Goal: Complete application form

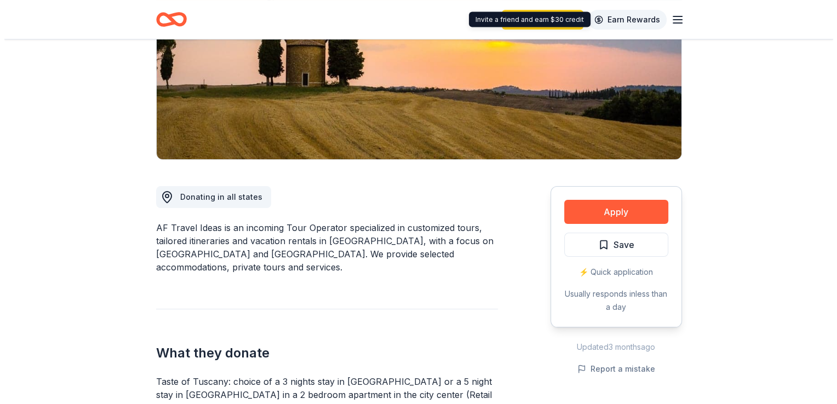
scroll to position [219, 0]
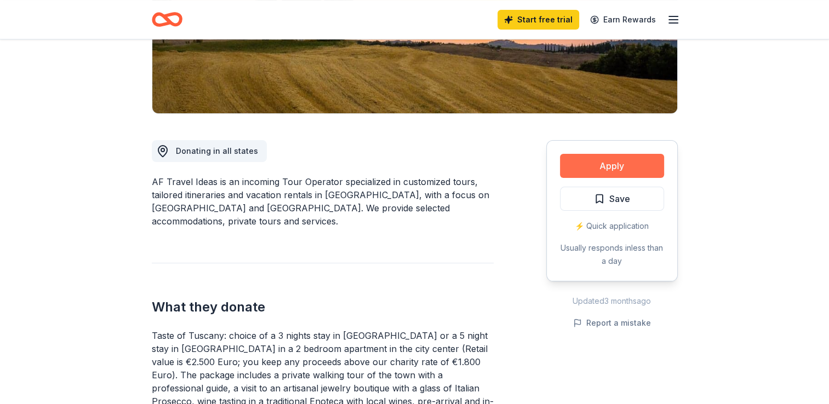
click at [607, 163] on button "Apply" at bounding box center [612, 166] width 104 height 24
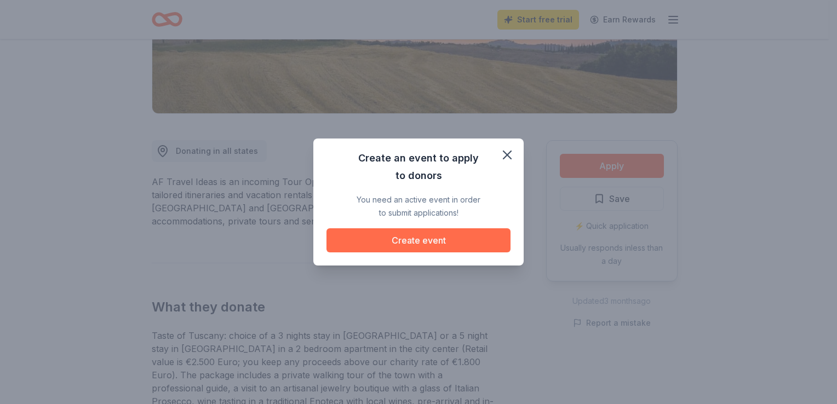
click at [427, 246] on button "Create event" at bounding box center [418, 240] width 184 height 24
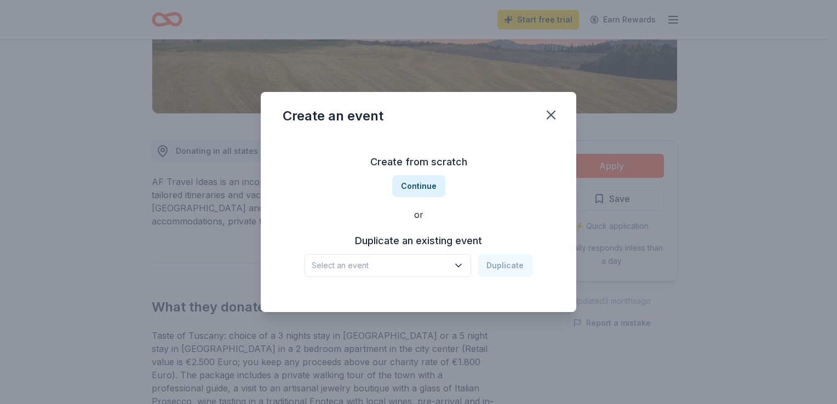
click at [458, 263] on icon "button" at bounding box center [458, 265] width 11 height 11
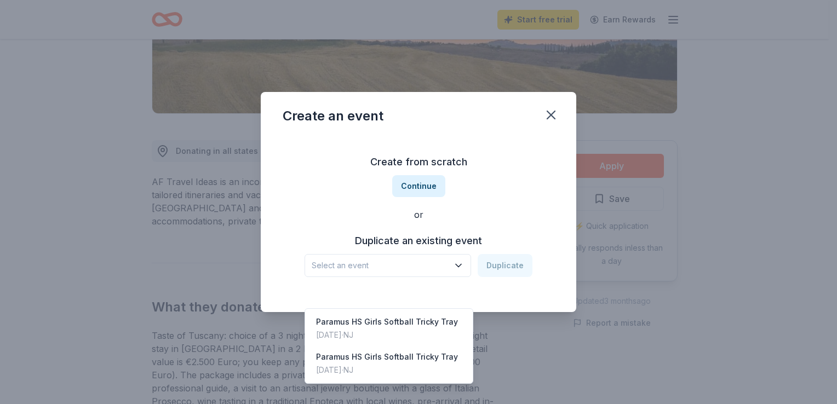
click at [424, 193] on div "Create from scratch Continue or Duplicate an existing event Select an event Dup…" at bounding box center [419, 215] width 272 height 159
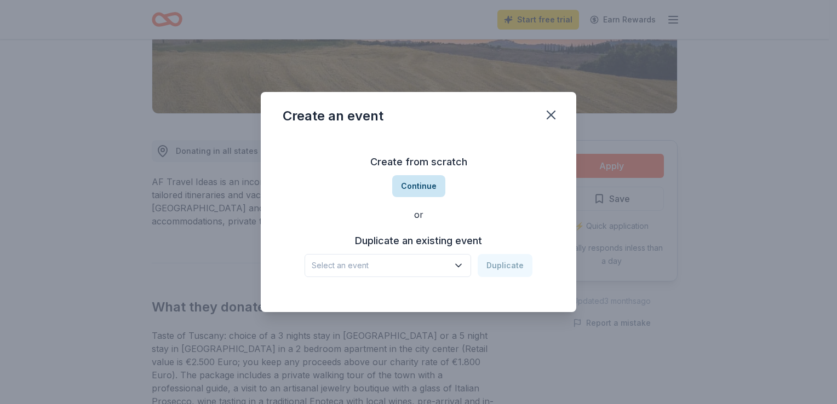
click at [419, 191] on button "Continue" at bounding box center [418, 186] width 53 height 22
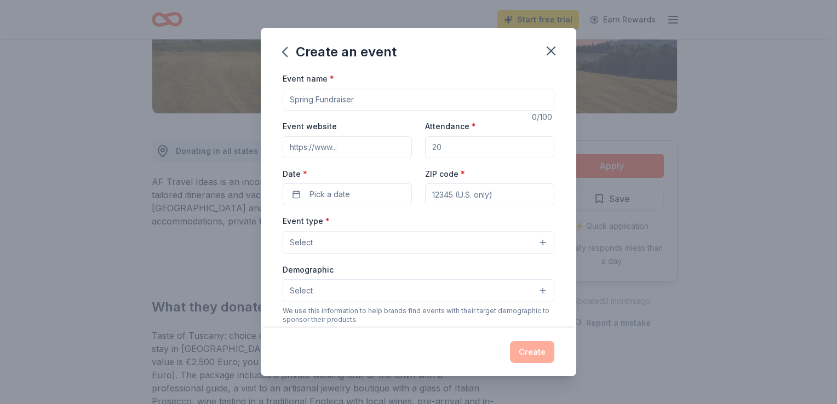
click at [344, 96] on input "Event name *" at bounding box center [419, 100] width 272 height 22
type input "[DATE] / Tricky Tray NIght"
click at [359, 137] on div "Event website" at bounding box center [347, 138] width 129 height 39
click at [353, 149] on input "Event website" at bounding box center [347, 147] width 129 height 22
click at [324, 148] on input "Paramus Scholarship show" at bounding box center [347, 147] width 129 height 22
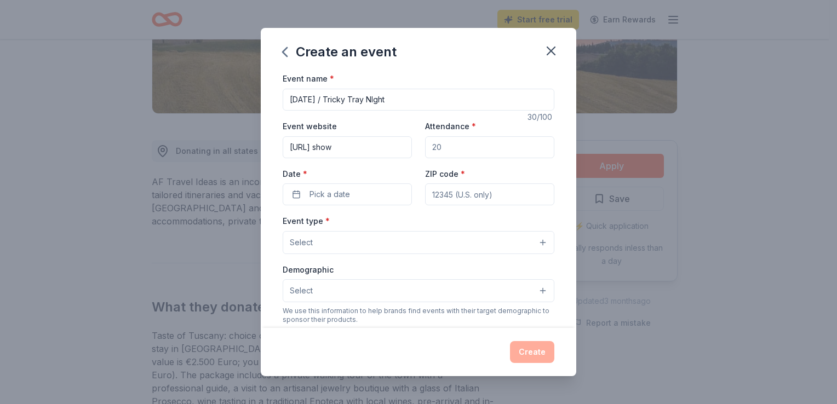
click at [390, 145] on input "[URL] show" at bounding box center [347, 147] width 129 height 22
type input "[URL][DOMAIN_NAME]"
click at [433, 148] on input "Attendance *" at bounding box center [489, 147] width 129 height 22
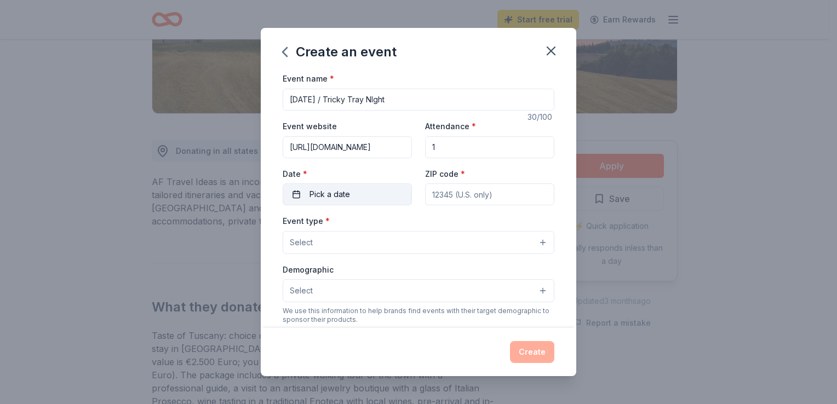
type input "1"
click at [335, 193] on span "Pick a date" at bounding box center [329, 194] width 41 height 13
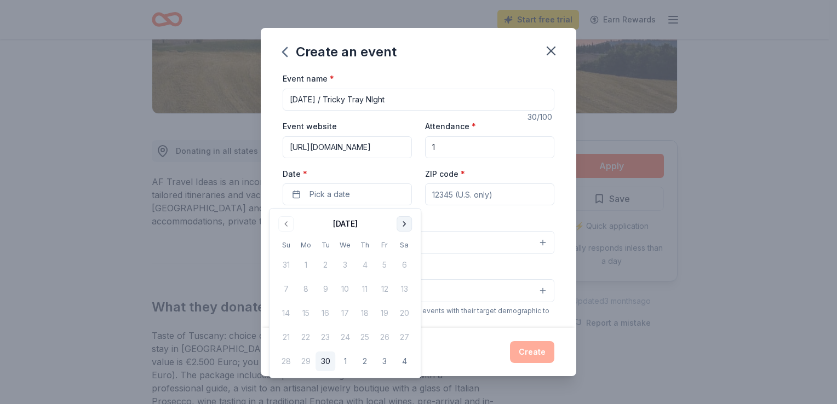
click at [403, 224] on button "Go to next month" at bounding box center [403, 223] width 15 height 15
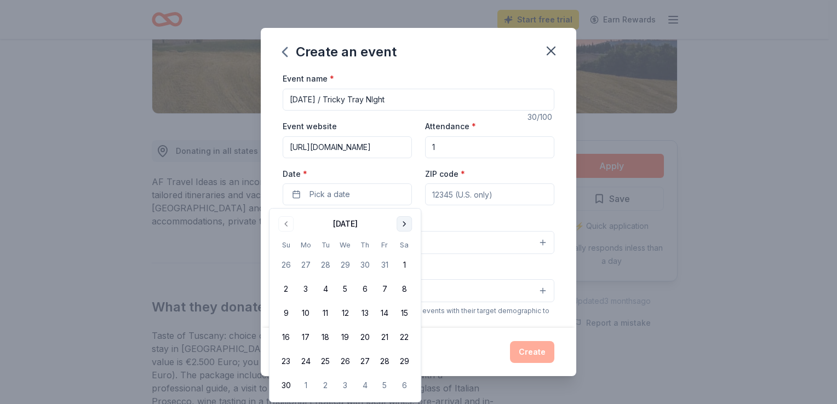
click at [403, 224] on button "Go to next month" at bounding box center [403, 223] width 15 height 15
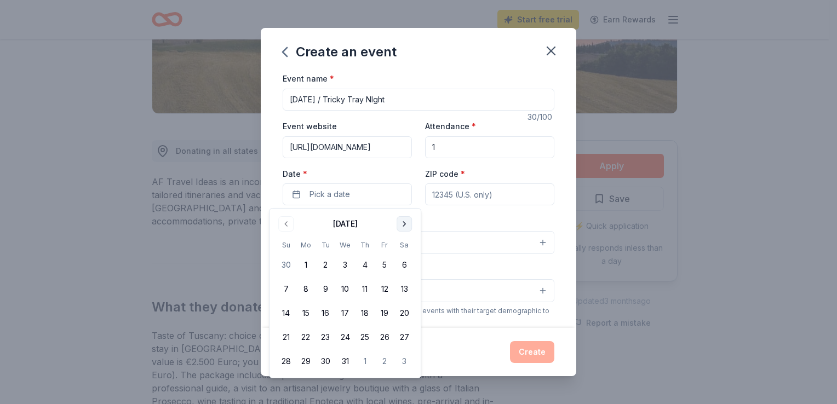
click at [403, 224] on button "Go to next month" at bounding box center [403, 223] width 15 height 15
click at [403, 263] on button "7" at bounding box center [404, 265] width 20 height 20
click at [445, 194] on input "ZIP code *" at bounding box center [489, 194] width 129 height 22
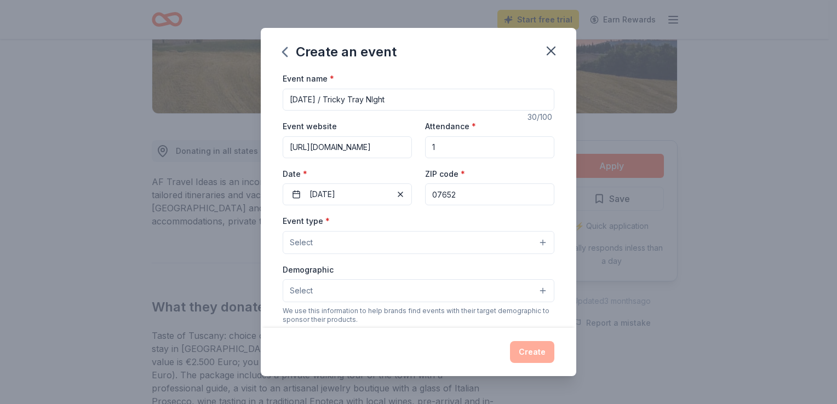
type input "07652"
click at [365, 237] on button "Select" at bounding box center [419, 242] width 272 height 23
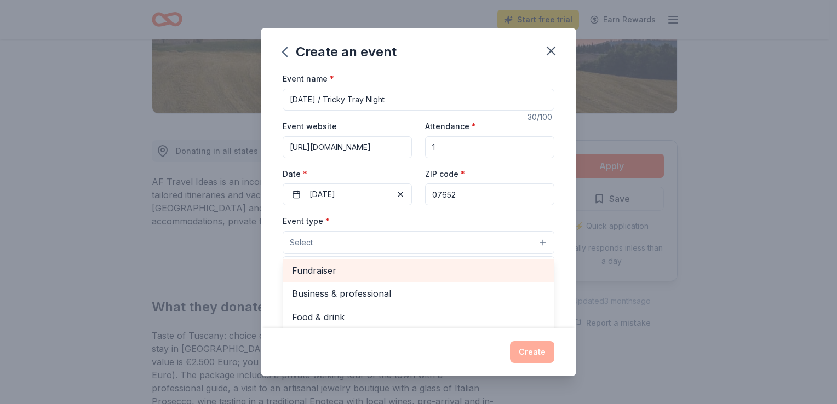
click at [360, 270] on span "Fundraiser" at bounding box center [418, 270] width 253 height 14
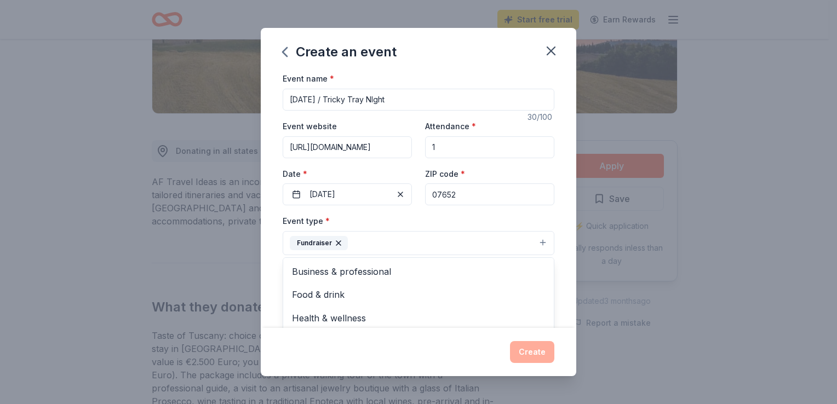
click at [423, 218] on div "Event type * Fundraiser Business & professional Food & drink Health & wellness …" at bounding box center [419, 234] width 272 height 41
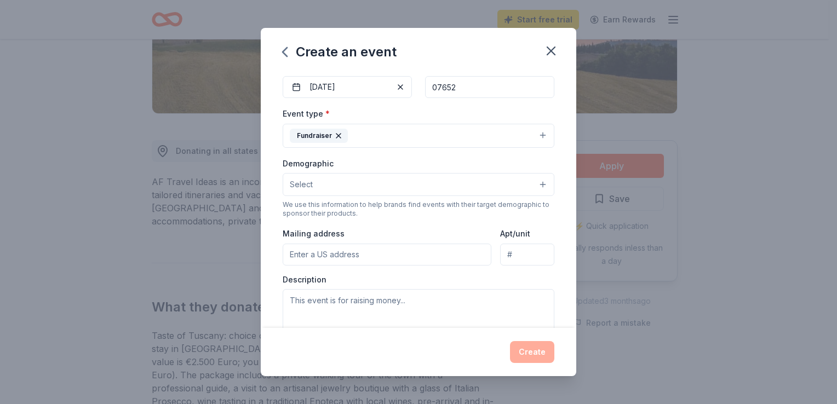
scroll to position [110, 0]
click at [369, 183] on button "Select" at bounding box center [419, 182] width 272 height 23
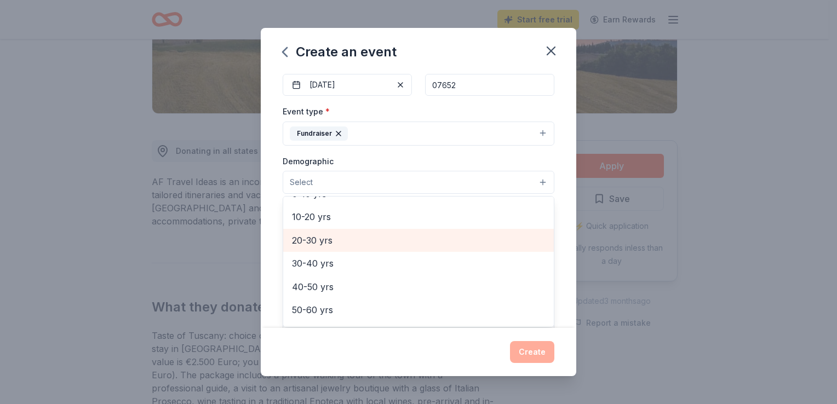
click at [374, 246] on span "20-30 yrs" at bounding box center [418, 240] width 253 height 14
click at [338, 249] on div "30-40 yrs" at bounding box center [418, 241] width 271 height 23
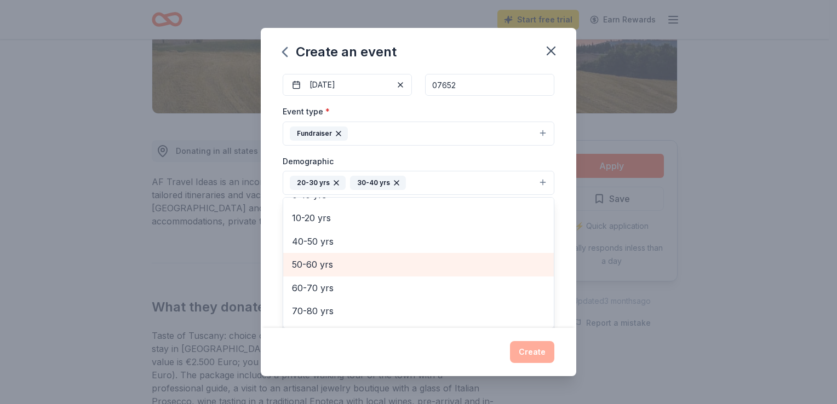
drag, startPoint x: 331, startPoint y: 262, endPoint x: 334, endPoint y: 254, distance: 9.2
click at [334, 254] on div "50-60 yrs" at bounding box center [418, 264] width 271 height 23
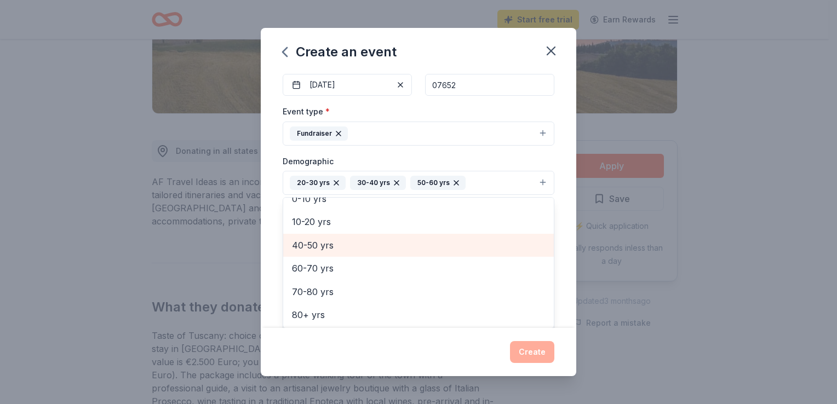
click at [335, 251] on span "40-50 yrs" at bounding box center [418, 245] width 253 height 14
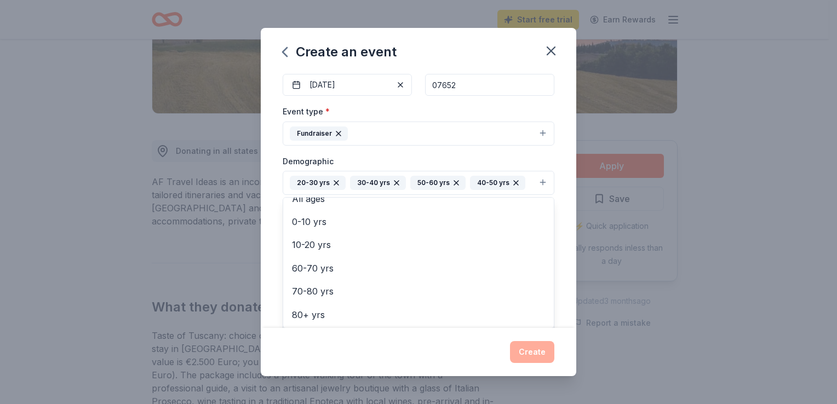
click at [458, 49] on div "Create an event Event name * [DATE] / Tricky Tray NIght 30 /100 Event website […" at bounding box center [418, 202] width 315 height 348
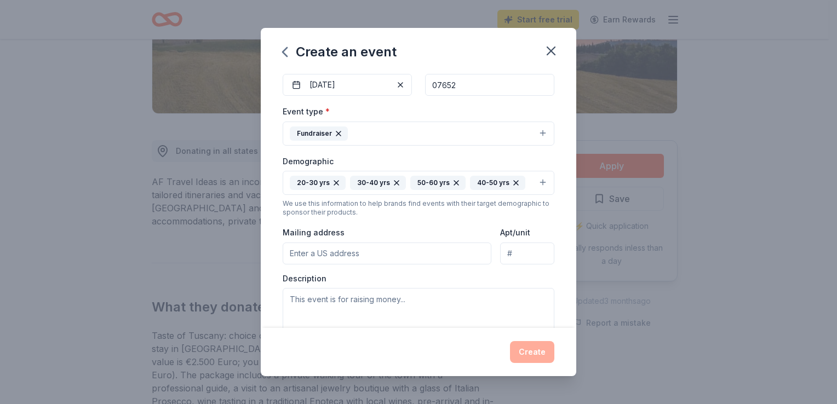
click at [354, 251] on input "Mailing address" at bounding box center [387, 254] width 209 height 22
click at [350, 306] on textarea at bounding box center [419, 312] width 272 height 49
click at [361, 257] on input "[STREET_ADDRESS][PERSON_NAME]" at bounding box center [387, 254] width 209 height 22
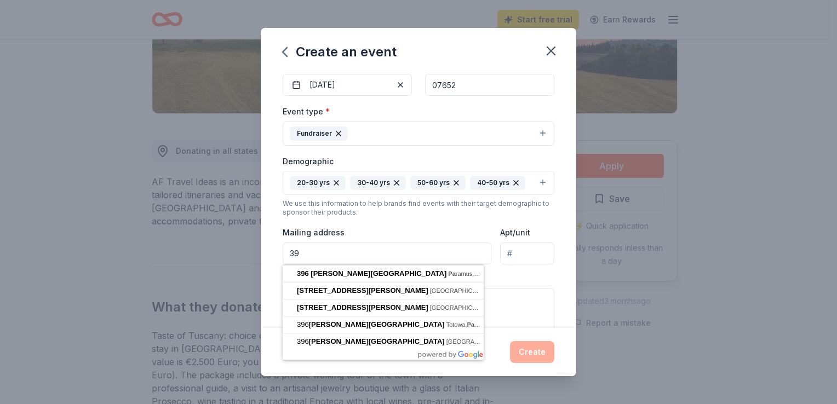
type input "3"
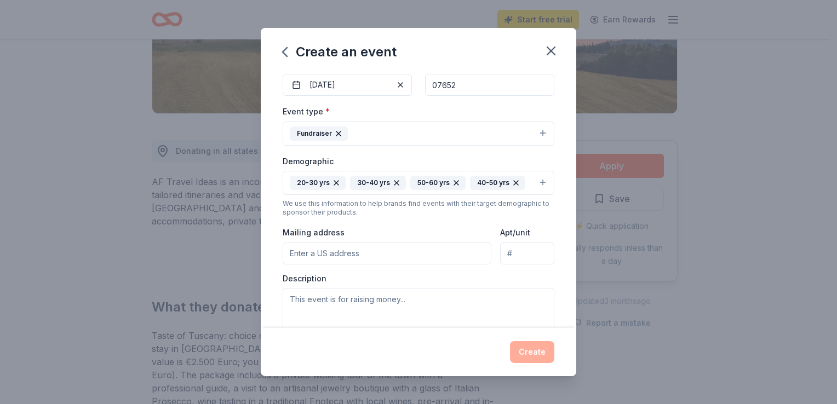
click at [348, 259] on input "Mailing address" at bounding box center [387, 254] width 209 height 22
click at [290, 250] on input "[STREET_ADDRESS]" at bounding box center [387, 254] width 209 height 22
drag, startPoint x: 290, startPoint y: 251, endPoint x: 333, endPoint y: 249, distance: 43.3
click at [292, 250] on input "[STREET_ADDRESS]" at bounding box center [387, 254] width 209 height 22
click at [291, 256] on input "[STREET_ADDRESS]" at bounding box center [387, 254] width 209 height 22
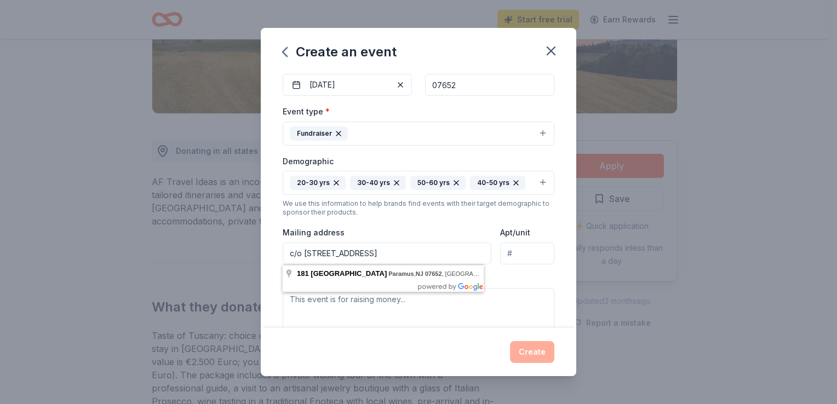
type input "c/o [STREET_ADDRESS]"
click at [354, 345] on div "Create" at bounding box center [419, 352] width 272 height 22
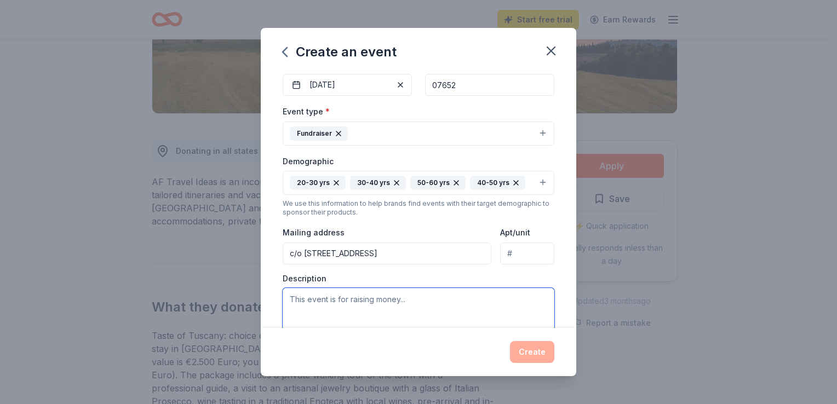
click at [305, 298] on textarea at bounding box center [419, 312] width 272 height 49
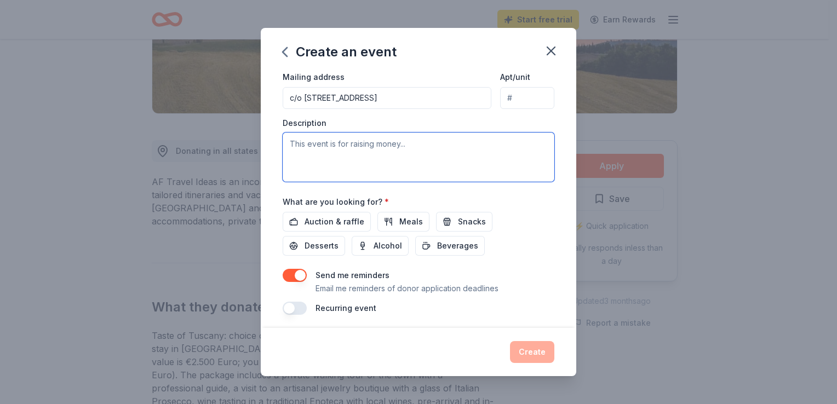
scroll to position [269, 0]
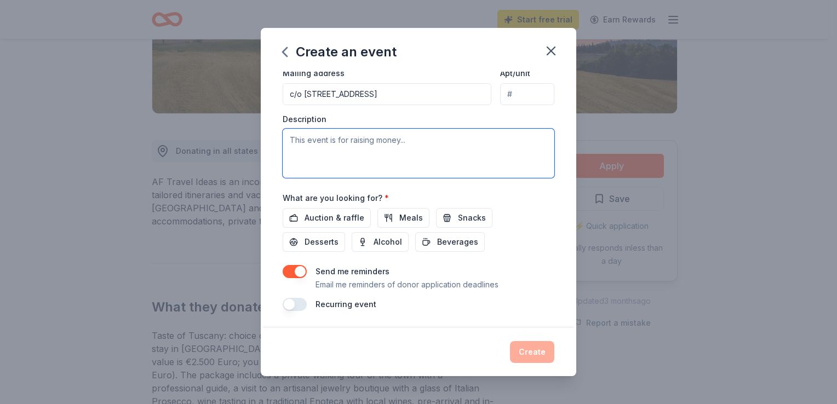
paste textarea "The Paramus Scholarship Show Fund is dedicated to empowering the future leaders…"
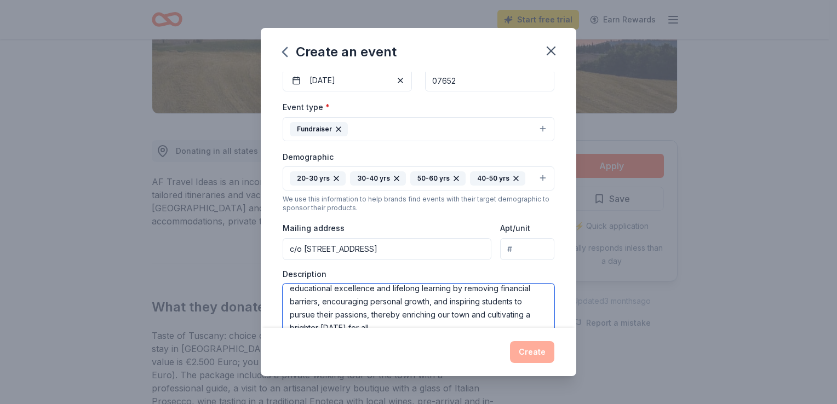
scroll to position [105, 0]
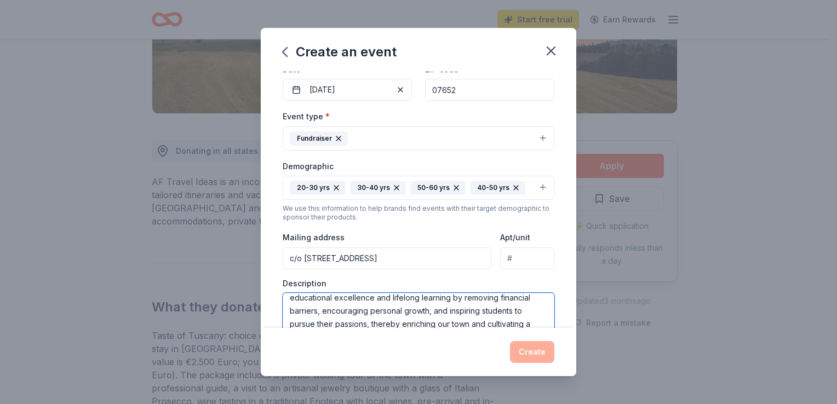
click at [295, 311] on textarea "The Paramus Scholarship Show Fund is dedicated to empowering the future leaders…" at bounding box center [419, 317] width 272 height 49
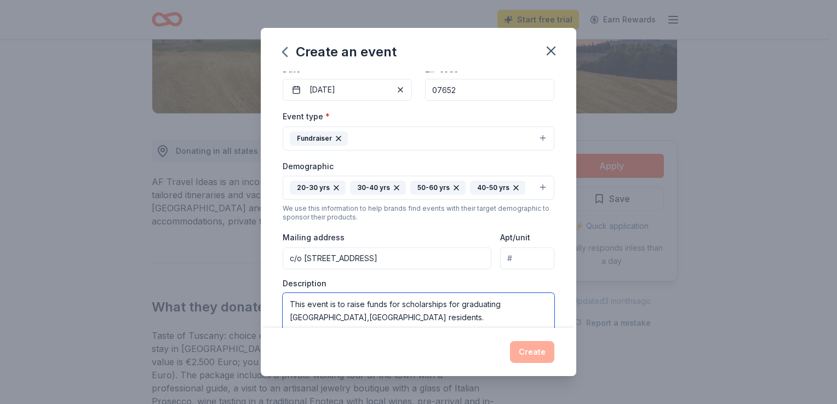
scroll to position [0, 0]
drag, startPoint x: 323, startPoint y: 314, endPoint x: 349, endPoint y: 325, distance: 28.5
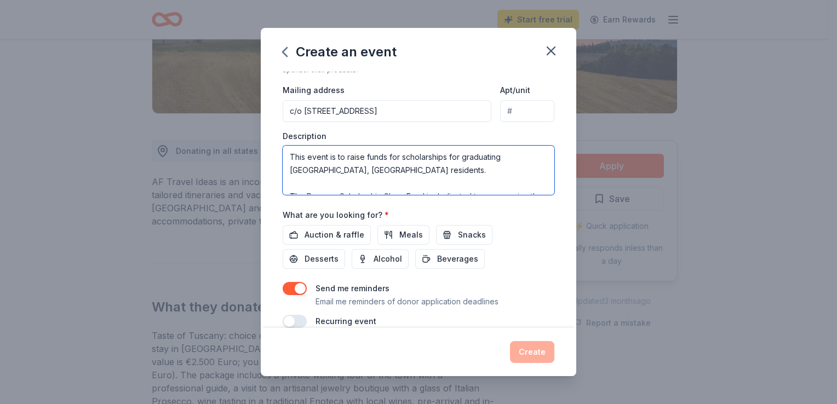
scroll to position [269, 0]
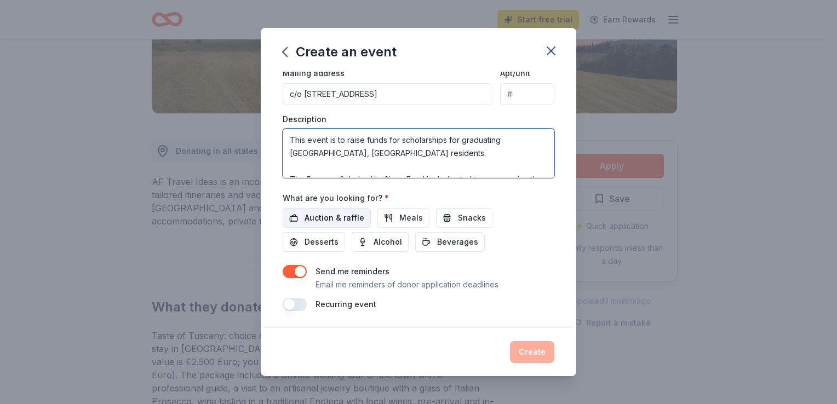
type textarea "This event is to raise funds for scholarships for graduating [GEOGRAPHIC_DATA],…"
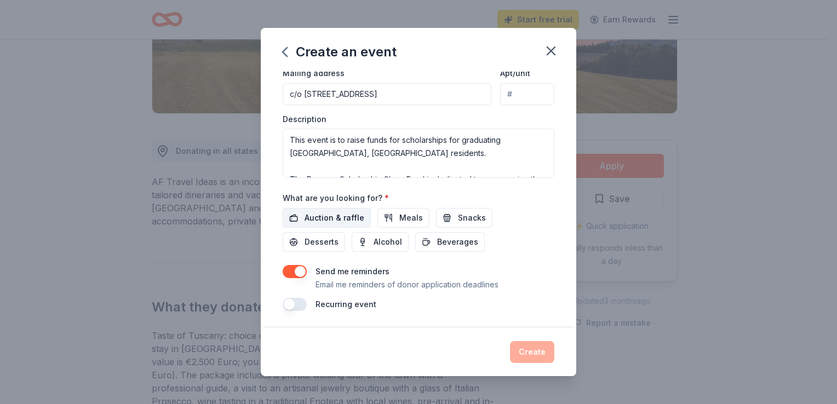
click at [347, 217] on span "Auction & raffle" at bounding box center [334, 217] width 60 height 13
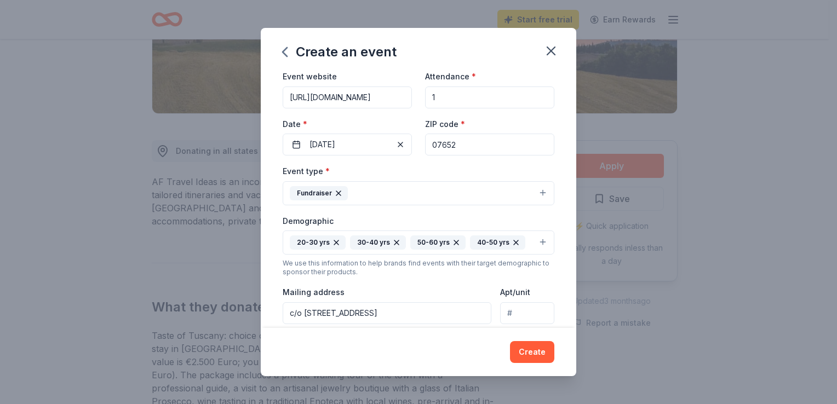
scroll to position [0, 0]
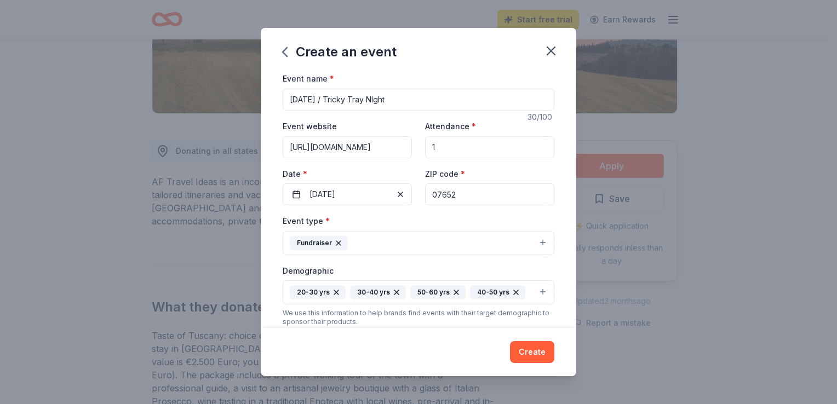
click at [444, 145] on input "1" at bounding box center [489, 147] width 129 height 22
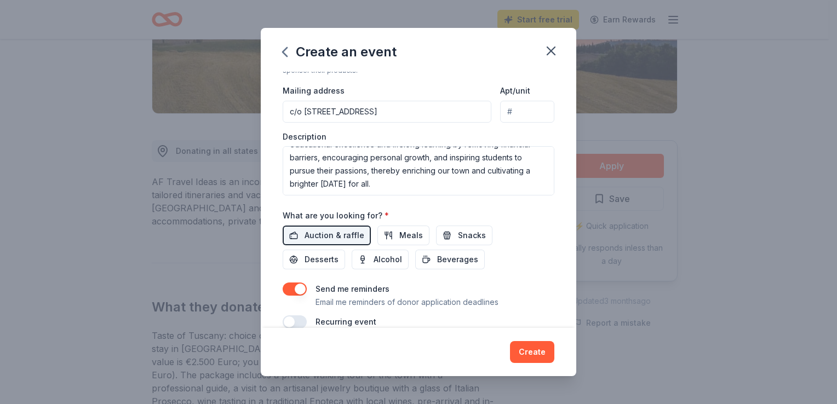
scroll to position [269, 0]
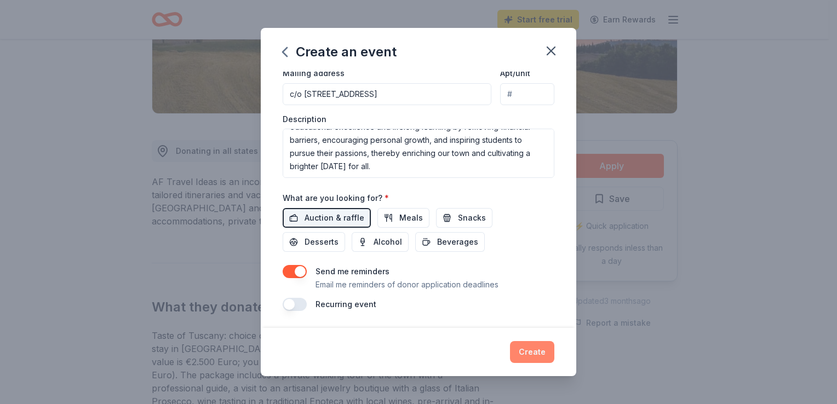
type input "120"
click at [528, 349] on button "Create" at bounding box center [532, 352] width 44 height 22
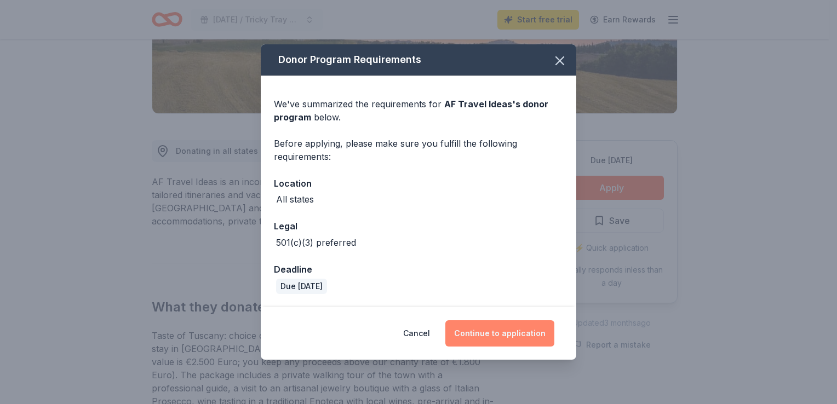
click at [493, 338] on button "Continue to application" at bounding box center [499, 333] width 109 height 26
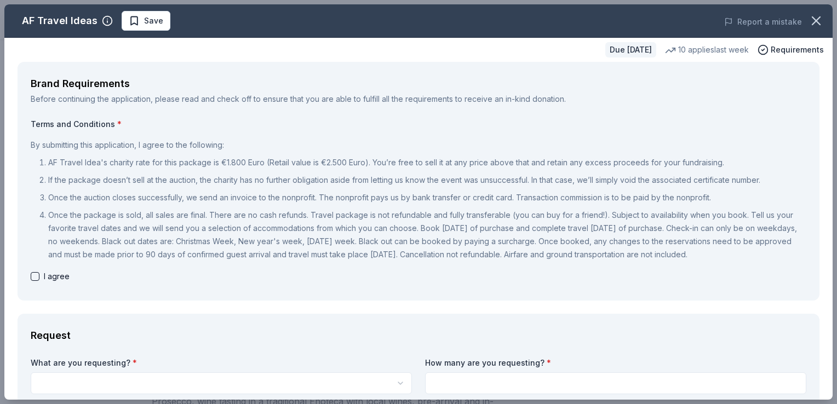
click at [35, 281] on button "button" at bounding box center [35, 276] width 9 height 9
checkbox input "true"
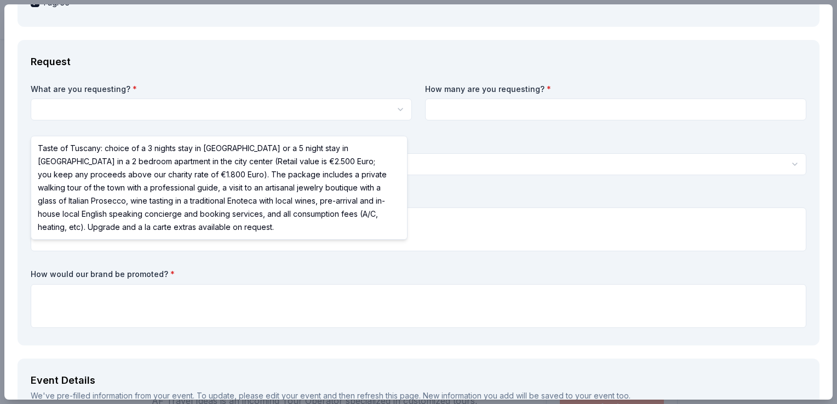
click at [289, 124] on html "[DATE] / Tricky Tray NIght Save Apply Due [DATE] Share AF Travel Ideas New 10 a…" at bounding box center [418, 202] width 837 height 404
select select "Taste of Tuscany: choice of a 3 nights stay in [GEOGRAPHIC_DATA] or a 5 night s…"
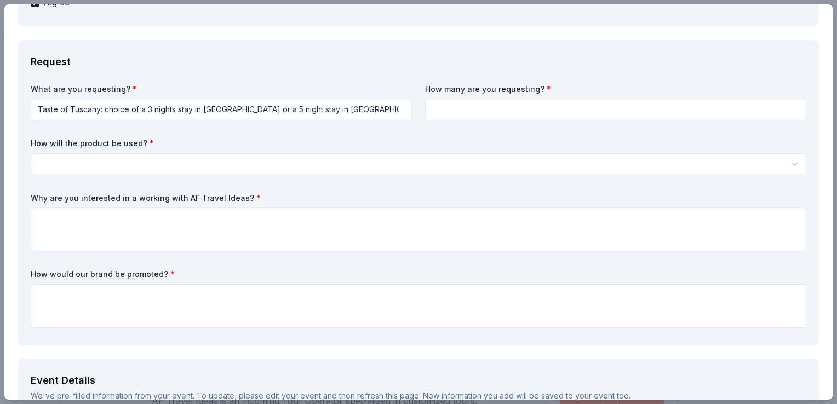
click at [451, 95] on label "How many are you requesting? *" at bounding box center [615, 89] width 381 height 11
click at [451, 119] on input at bounding box center [615, 110] width 381 height 22
drag, startPoint x: 467, startPoint y: 120, endPoint x: 410, endPoint y: 146, distance: 63.0
click at [410, 146] on div "What are you requesting? * Taste of Tuscany: choice of a 3 nights stay in [GEOG…" at bounding box center [418, 208] width 775 height 249
type input "2"
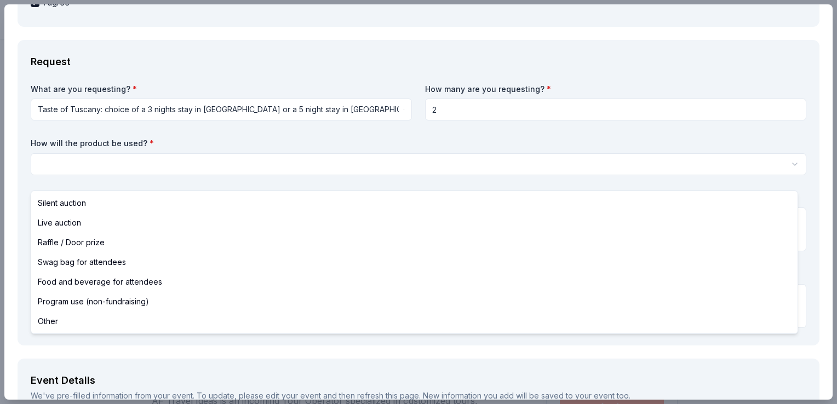
click at [200, 181] on html "[DATE] / Tricky Tray NIght Save Apply Due [DATE] Share AF Travel Ideas New 10 a…" at bounding box center [418, 202] width 837 height 404
select select "liveAuction"
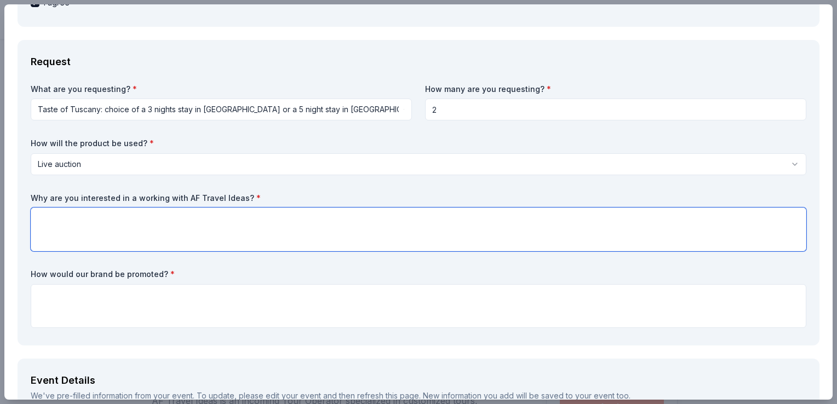
click at [82, 235] on textarea at bounding box center [418, 230] width 775 height 44
drag, startPoint x: 82, startPoint y: 235, endPoint x: 66, endPoint y: 240, distance: 15.9
click at [66, 240] on textarea at bounding box center [418, 230] width 775 height 44
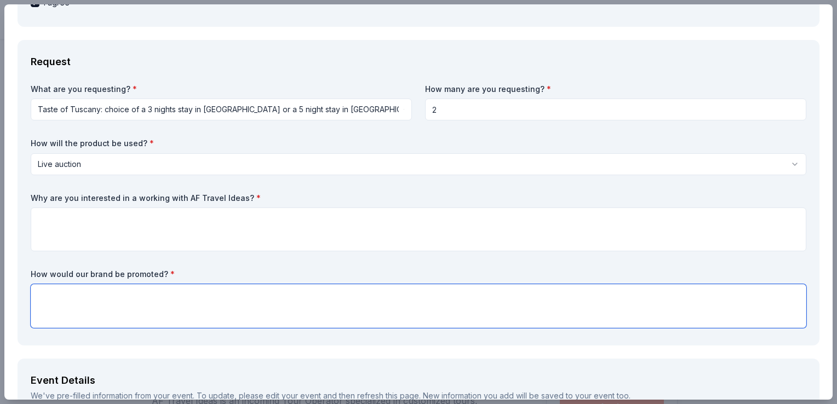
click at [72, 312] on textarea at bounding box center [418, 306] width 775 height 44
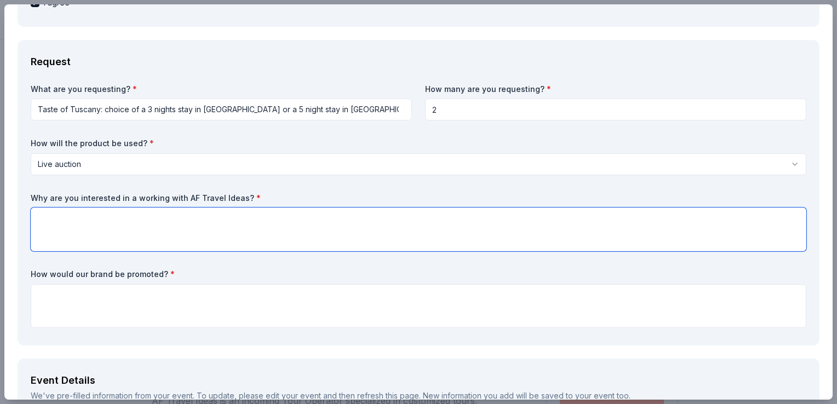
click at [48, 230] on textarea at bounding box center [418, 230] width 775 height 44
click at [145, 227] on textarea at bounding box center [418, 230] width 775 height 44
click at [145, 227] on textarea "I" at bounding box center [418, 230] width 775 height 44
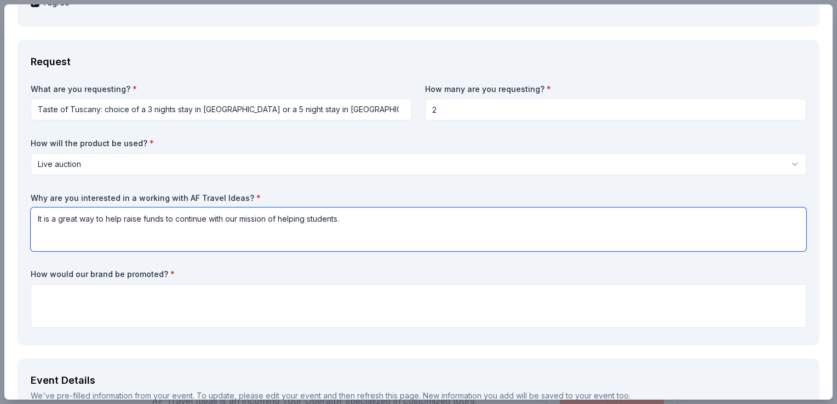
scroll to position [383, 0]
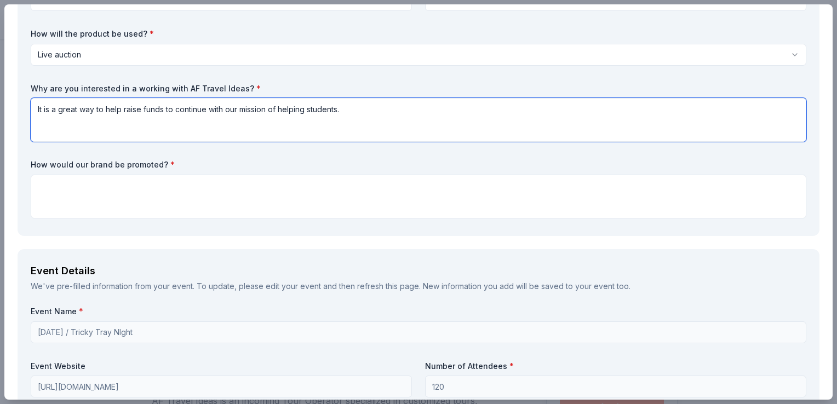
type textarea "It is a great way to help raise funds to continue with our mission of helping s…"
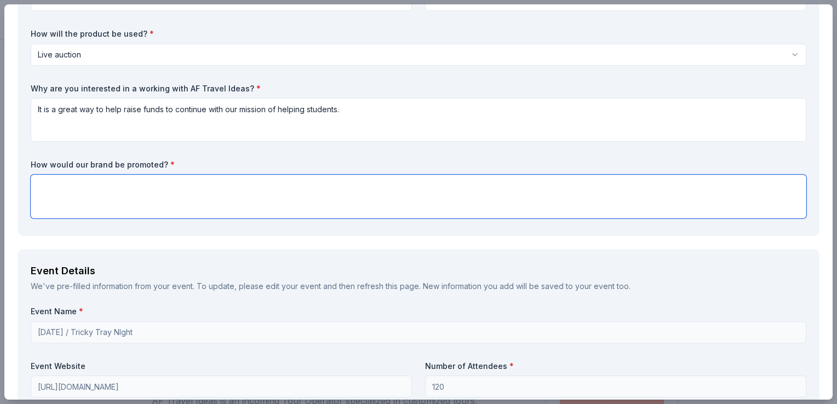
click at [107, 204] on textarea at bounding box center [418, 197] width 775 height 44
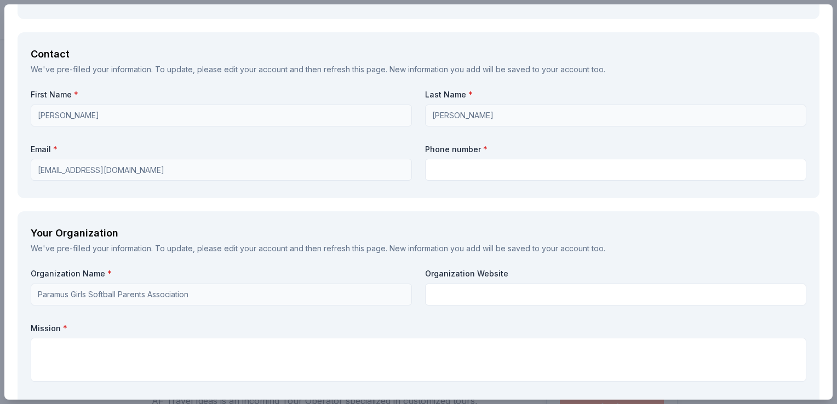
scroll to position [986, 0]
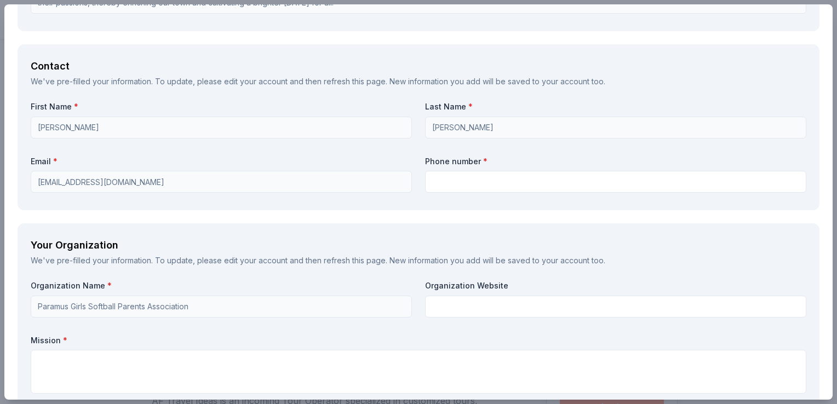
type textarea "This will be a separate grand prize and recognition in the evenings program."
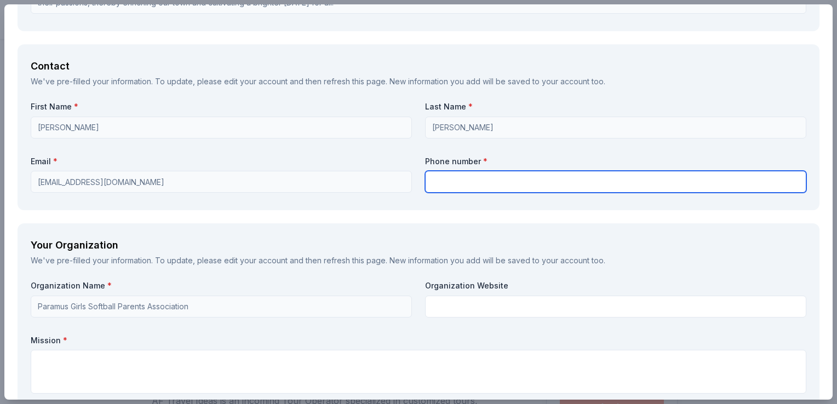
click at [440, 193] on input "text" at bounding box center [615, 182] width 381 height 22
type input "2013707410"
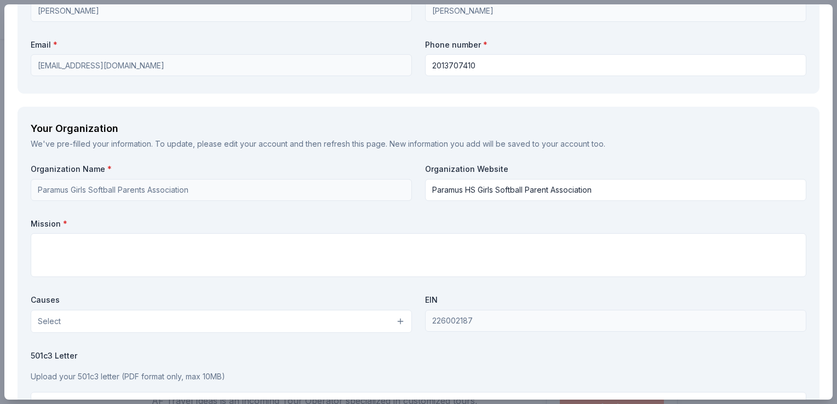
scroll to position [1095, 0]
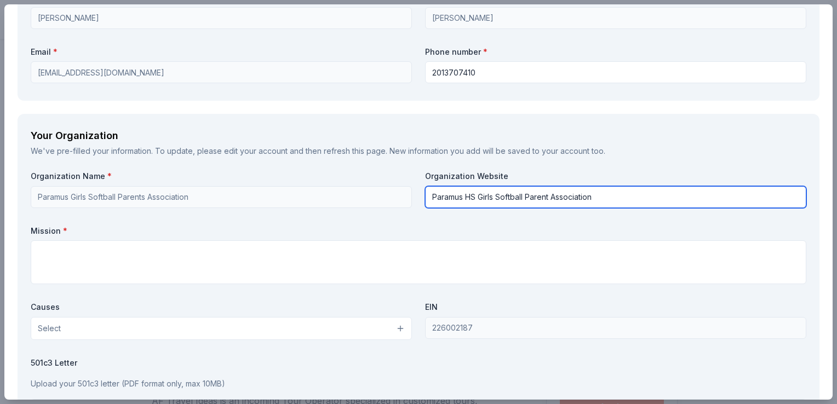
click at [442, 207] on input "Paramus HS Girls Softball Parent Association" at bounding box center [615, 197] width 381 height 22
drag, startPoint x: 598, startPoint y: 210, endPoint x: 358, endPoint y: 221, distance: 240.1
click at [359, 221] on div "Organization Name * Paramus Girls Softball Parents Association Organization Web…" at bounding box center [418, 298] width 775 height 254
type input "[DOMAIN_NAME]"
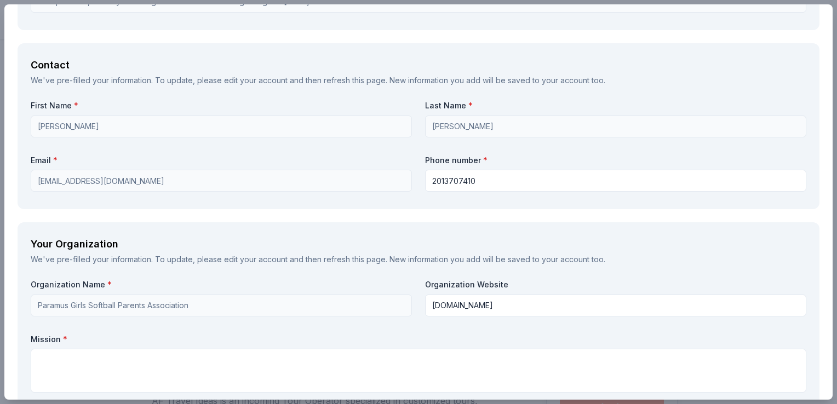
scroll to position [1041, 0]
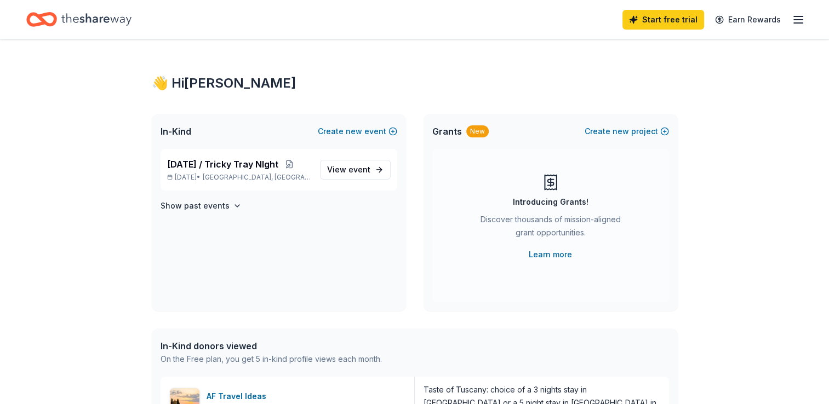
click at [800, 14] on icon "button" at bounding box center [797, 19] width 13 height 13
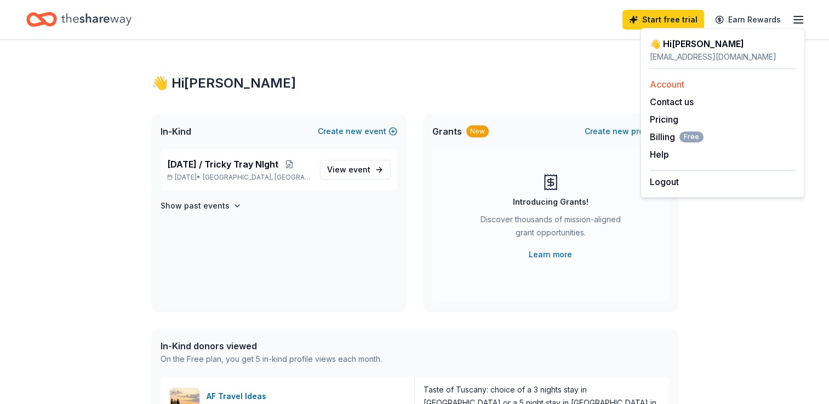
click at [664, 84] on link "Account" at bounding box center [666, 84] width 35 height 11
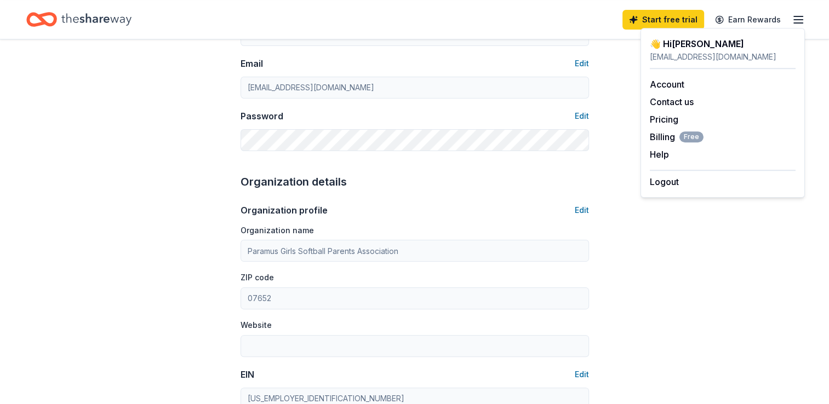
scroll to position [274, 0]
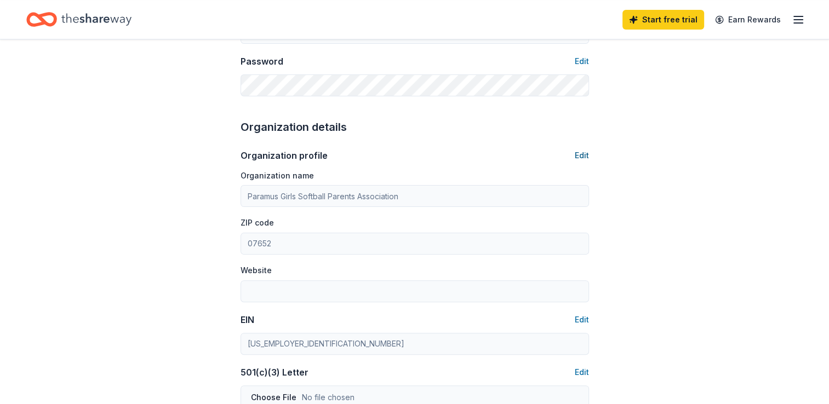
click at [578, 157] on button "Edit" at bounding box center [581, 155] width 14 height 13
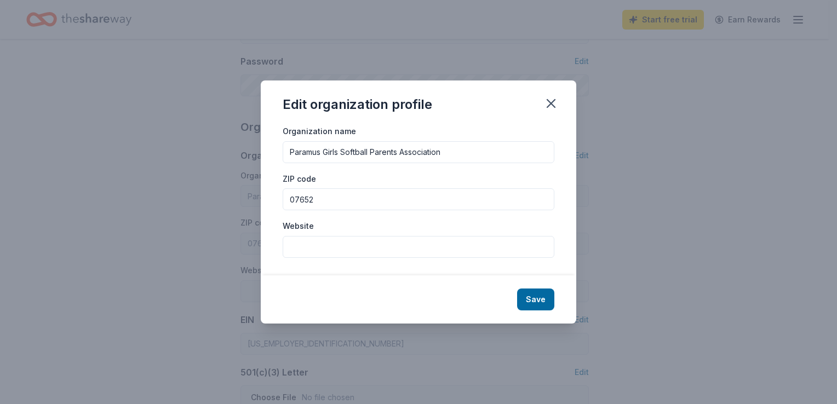
drag, startPoint x: 453, startPoint y: 157, endPoint x: 206, endPoint y: 232, distance: 258.7
click at [189, 219] on div "Edit organization profile Organization name Paramus Girls Softball Parents Asso…" at bounding box center [418, 202] width 837 height 404
click at [290, 149] on input "Paramus Scholarship Show Fund" at bounding box center [419, 152] width 272 height 22
type input "Paramus Scholarship Show Fund"
click at [389, 306] on div "Save" at bounding box center [418, 299] width 315 height 48
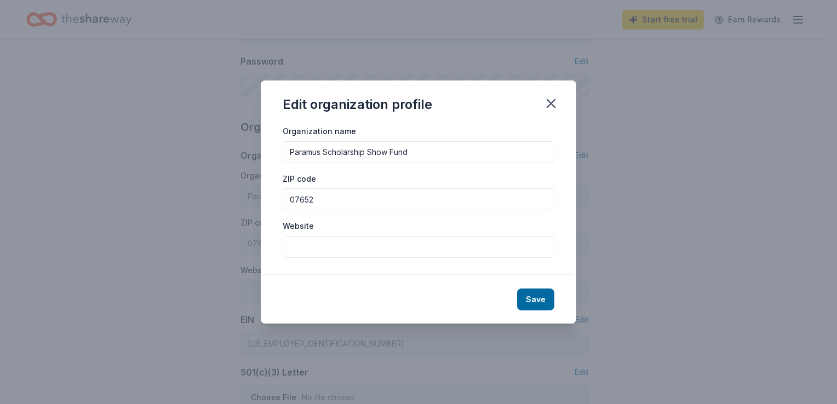
click at [309, 249] on input "Website" at bounding box center [419, 247] width 272 height 22
type input "www.paramusscholarshipfundshow.org"
click at [531, 297] on button "Save" at bounding box center [535, 300] width 37 height 22
type input "Paramus Scholarship Show Fund"
type input "www.paramusscholarshipfundshow.org"
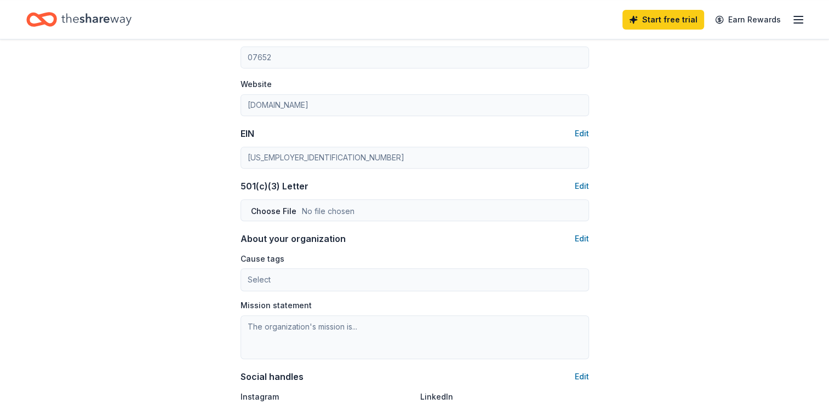
scroll to position [548, 0]
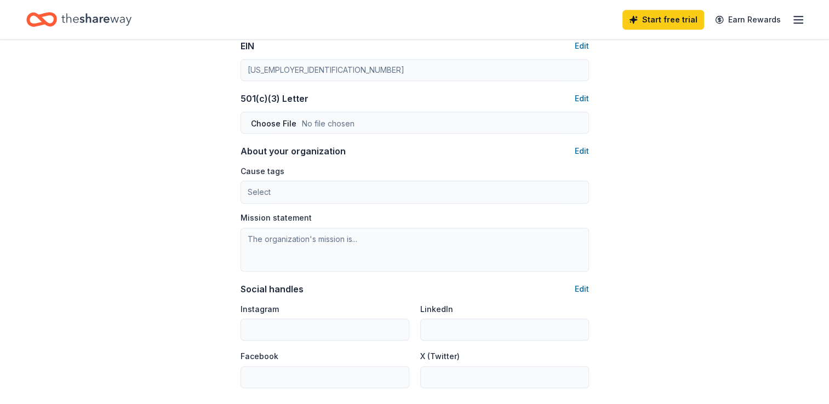
type input "2013707410"
click at [583, 44] on button "Edit" at bounding box center [581, 45] width 14 height 13
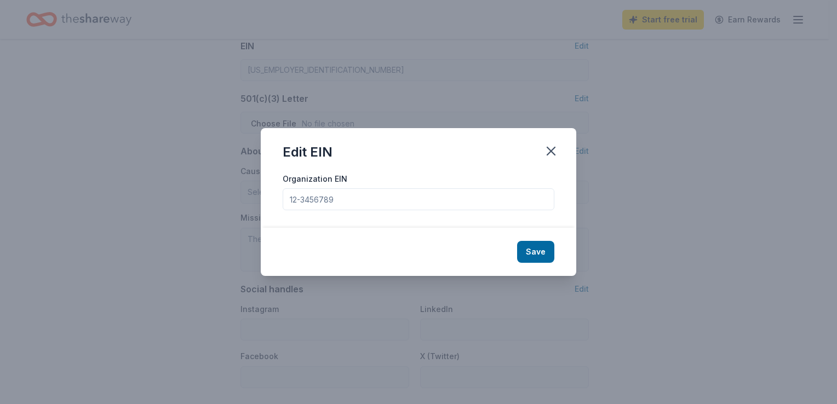
drag, startPoint x: 366, startPoint y: 198, endPoint x: 240, endPoint y: 221, distance: 127.9
click at [240, 221] on div "Edit EIN Organization EIN Save" at bounding box center [418, 202] width 837 height 404
type input "22-3071366"
click at [536, 250] on button "Save" at bounding box center [535, 252] width 37 height 22
drag, startPoint x: 553, startPoint y: 154, endPoint x: 469, endPoint y: 54, distance: 131.1
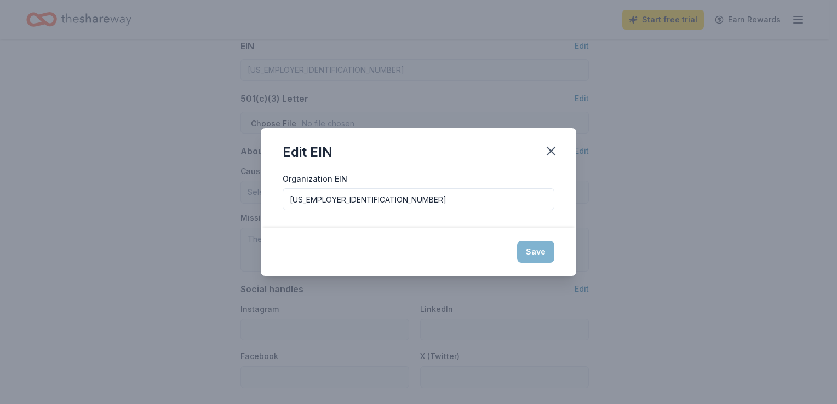
click at [554, 154] on icon "button" at bounding box center [550, 150] width 15 height 15
type input "22-3071366"
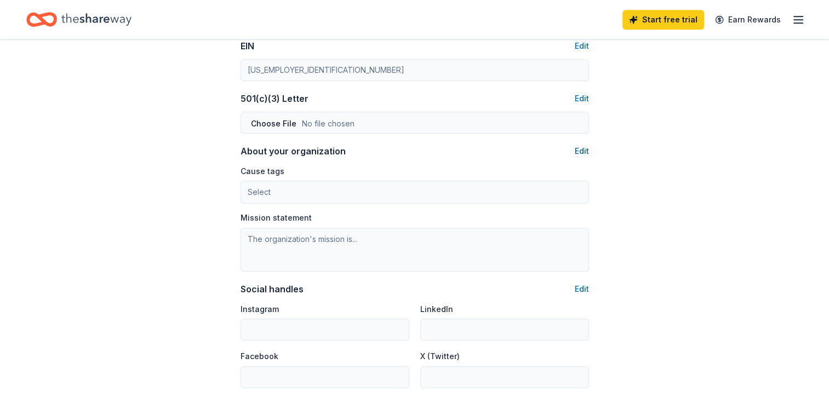
click at [581, 152] on button "Edit" at bounding box center [581, 151] width 14 height 13
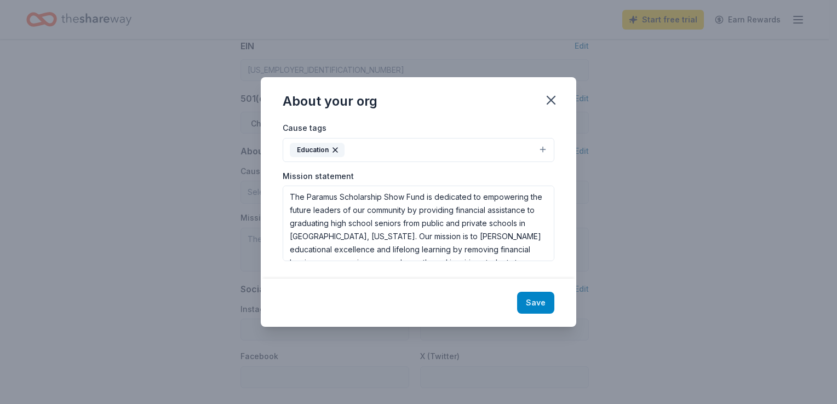
click at [534, 297] on button "Save" at bounding box center [535, 303] width 37 height 22
click at [532, 299] on div "Save" at bounding box center [418, 303] width 315 height 48
click at [701, 159] on div "About your org Cause tags Education Mission statement The Paramus Scholarship S…" at bounding box center [418, 202] width 837 height 404
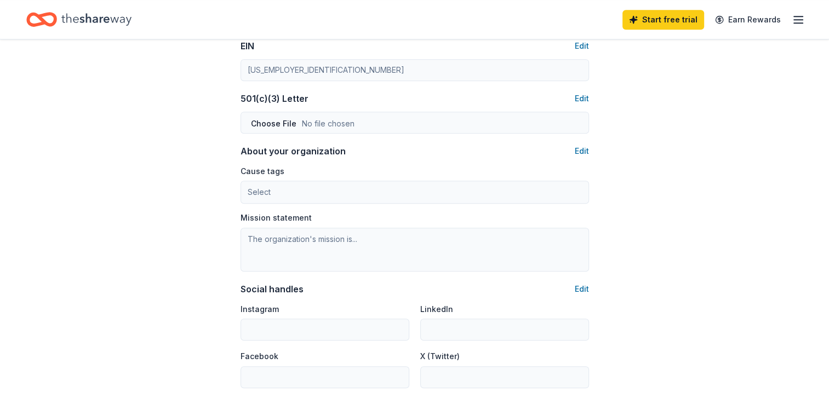
type textarea "The Paramus Scholarship Show Fund is dedicated to empowering the future leaders…"
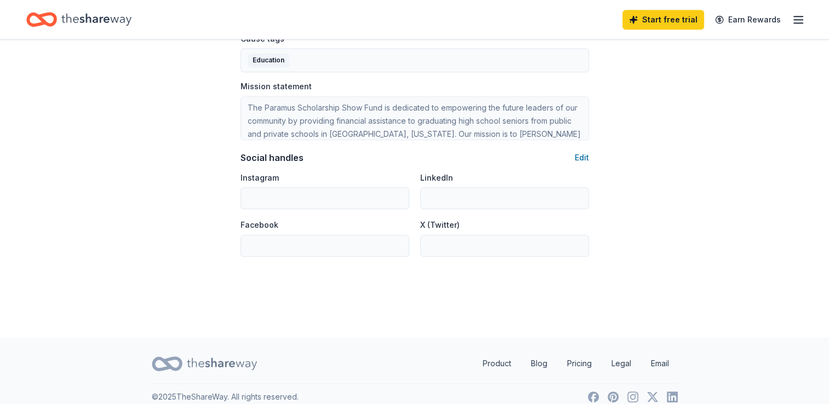
scroll to position [693, 0]
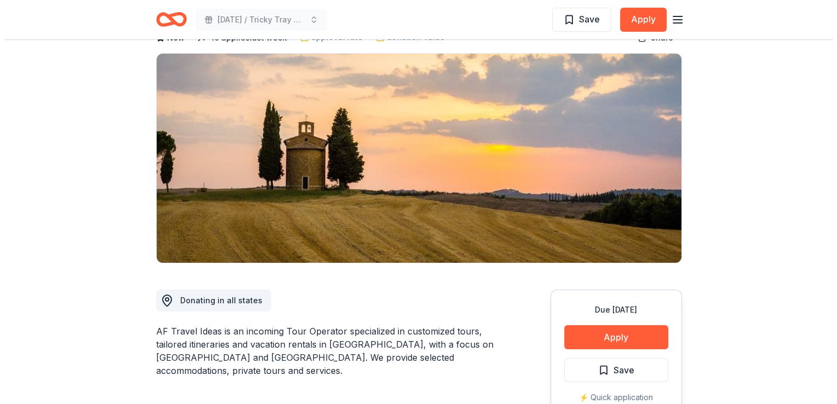
scroll to position [274, 0]
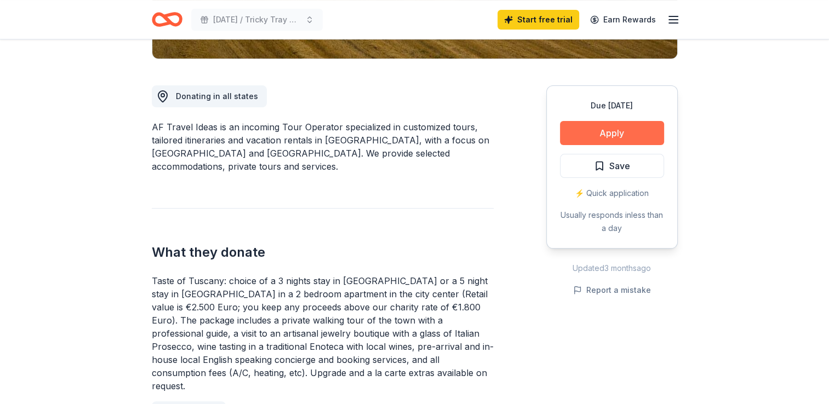
click at [597, 135] on button "Apply" at bounding box center [612, 133] width 104 height 24
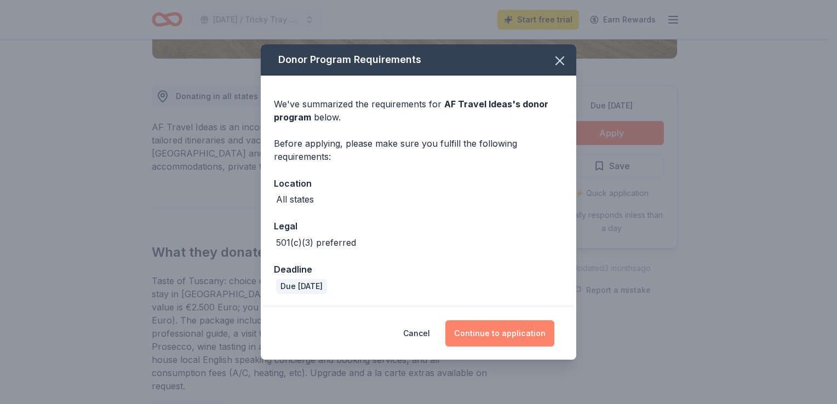
click at [508, 341] on button "Continue to application" at bounding box center [499, 333] width 109 height 26
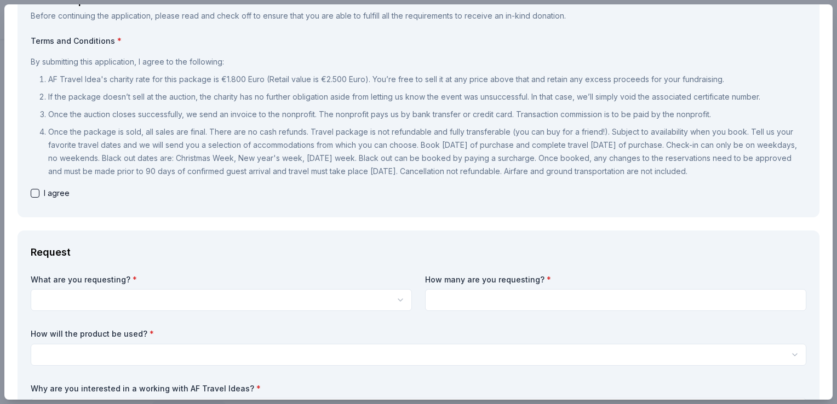
scroll to position [110, 0]
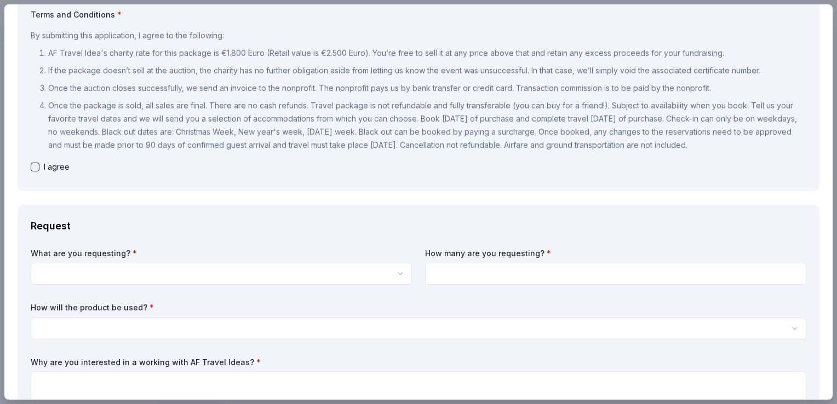
click at [33, 171] on button "button" at bounding box center [35, 167] width 9 height 9
checkbox input "true"
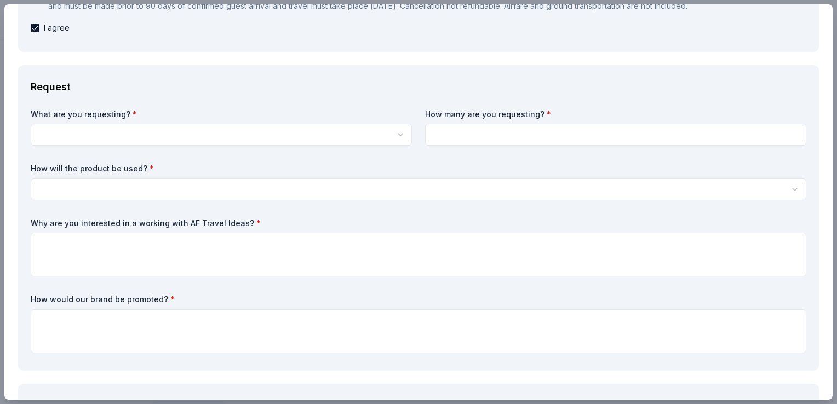
scroll to position [274, 0]
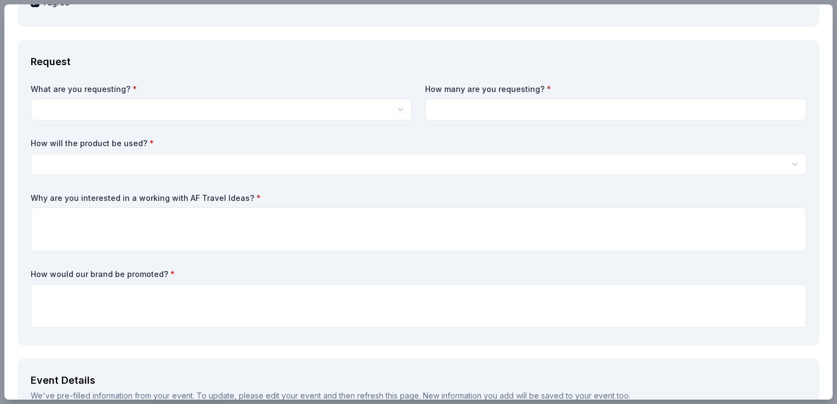
click at [129, 108] on div "What are you requesting? * Taste of Tuscany: choice of a 3 nights stay in Flore…" at bounding box center [221, 102] width 381 height 37
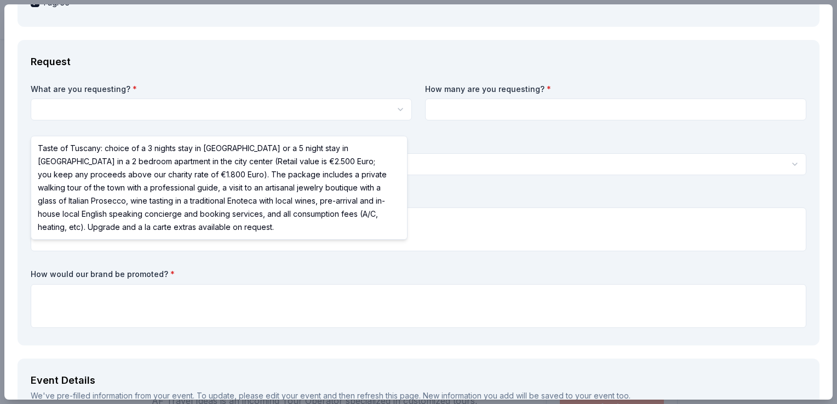
click at [69, 120] on html "[DATE] / Tricky Tray NIght Save Apply Due [DATE] Share AF Travel Ideas New 10 a…" at bounding box center [418, 202] width 837 height 404
select select "Taste of Tuscany: choice of a 3 nights stay in [GEOGRAPHIC_DATA] or a 5 night s…"
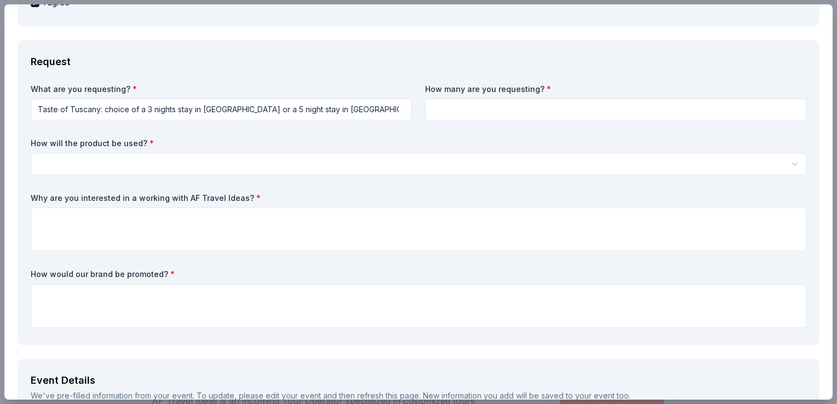
click at [447, 120] on input at bounding box center [615, 110] width 381 height 22
type input "2"
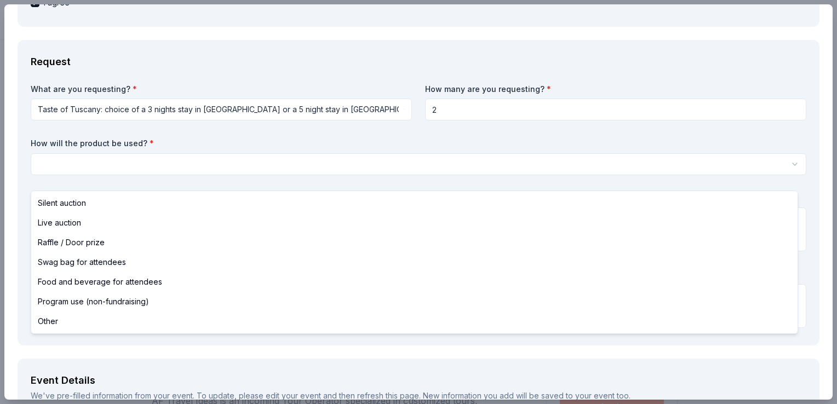
click at [115, 180] on html "[DATE] / Tricky Tray NIght Save Apply Due [DATE] Share AF Travel Ideas New 10 a…" at bounding box center [418, 202] width 837 height 404
click at [108, 175] on html "[DATE] / Tricky Tray NIght Save Apply Due [DATE] Share AF Travel Ideas New 10 a…" at bounding box center [418, 202] width 837 height 404
select select "silentAuction"
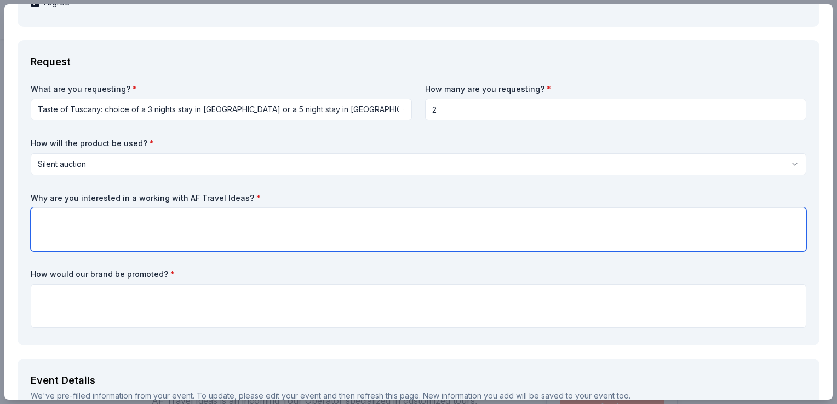
click at [68, 243] on textarea at bounding box center [418, 230] width 775 height 44
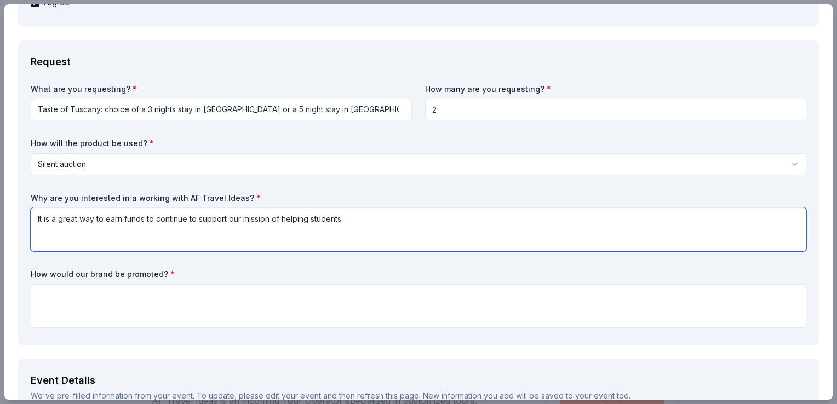
scroll to position [383, 0]
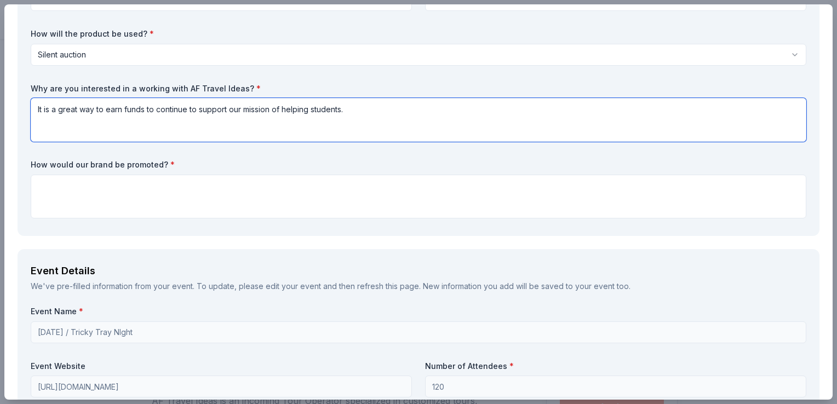
type textarea "It is a great way to earn funds to continue to support our mission of helping s…"
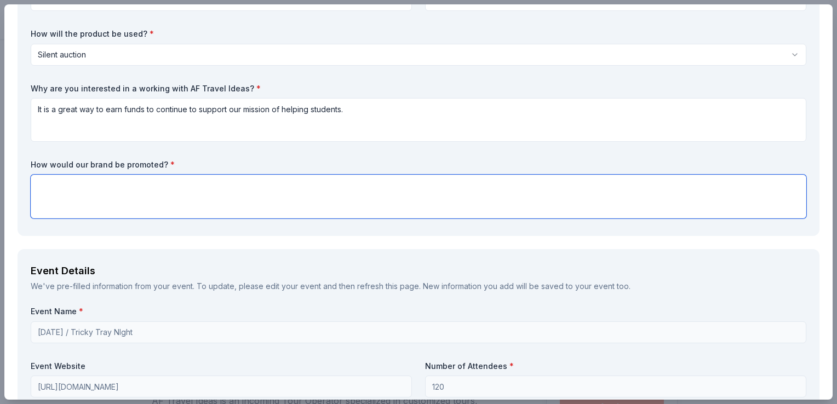
click at [119, 213] on textarea at bounding box center [418, 197] width 775 height 44
drag, startPoint x: 163, startPoint y: 200, endPoint x: 177, endPoint y: 200, distance: 14.8
click at [164, 200] on textarea "THe prize will be a grand prize andrecognized in the evening's program." at bounding box center [418, 197] width 775 height 44
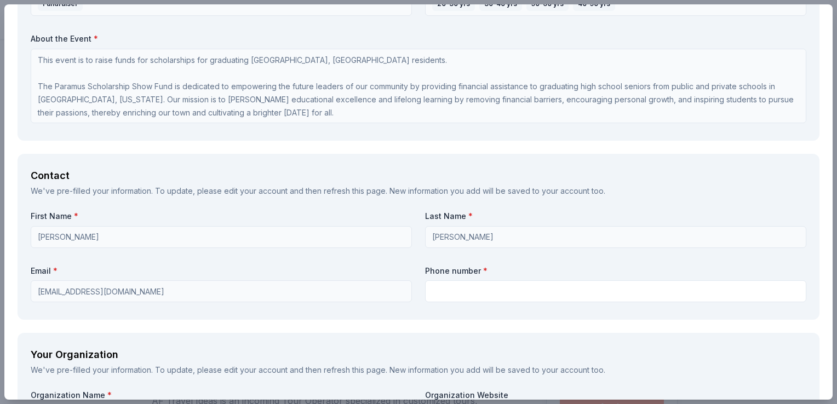
scroll to position [931, 0]
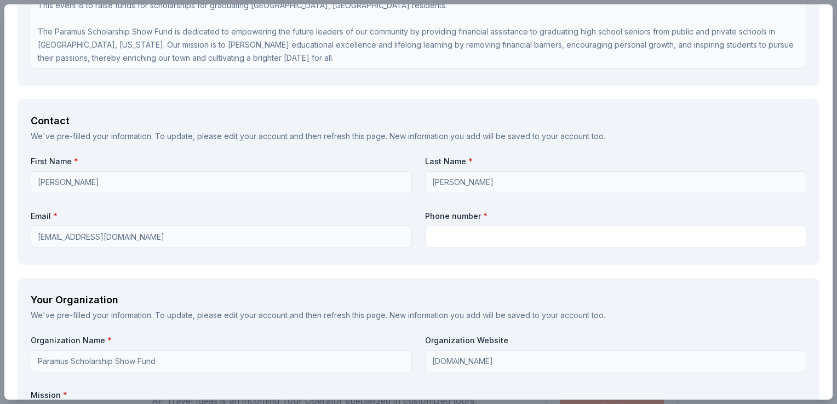
type textarea "The prize will be a grand prize and recognized in the evening's program."
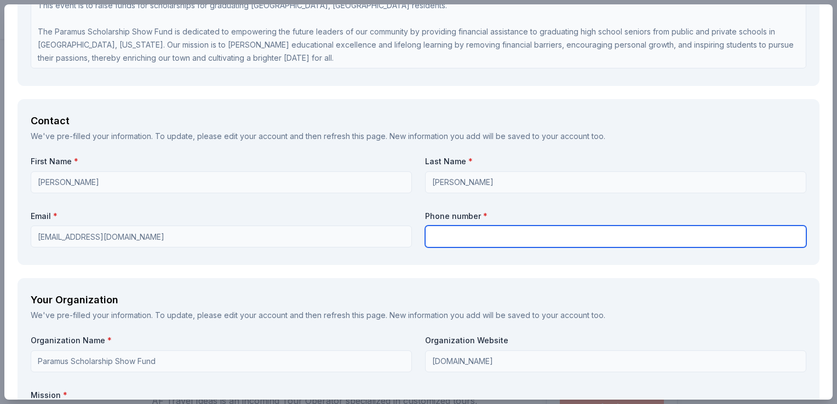
click at [458, 243] on input "text" at bounding box center [615, 237] width 381 height 22
type input "2013707410"
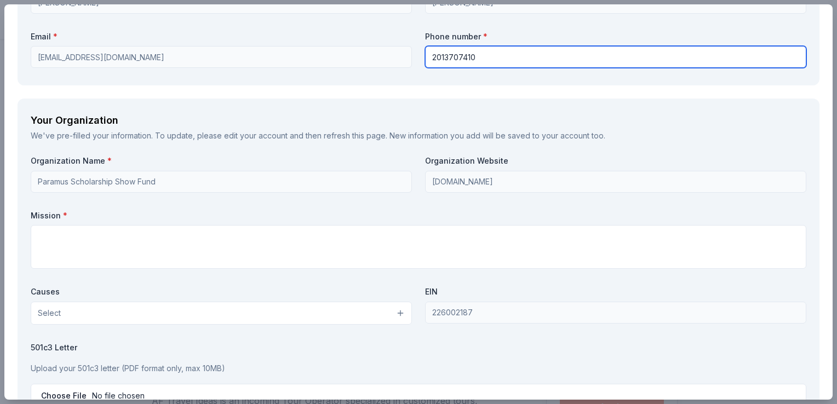
scroll to position [1150, 0]
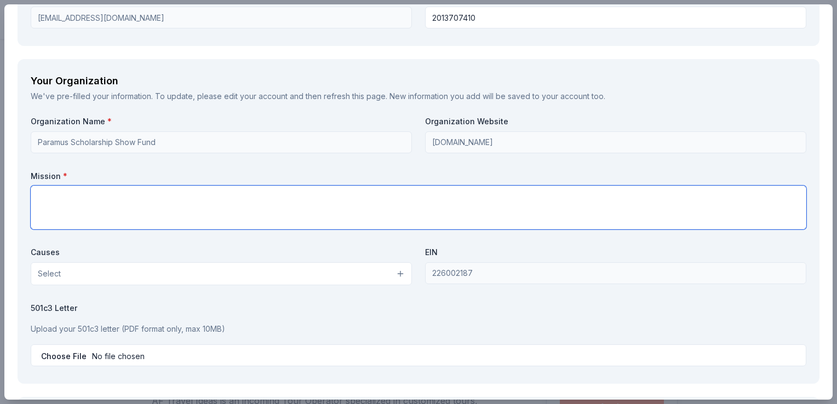
paste textarea "The Paramus Scholarship Show Fund is dedicated to empowering the future leaders…"
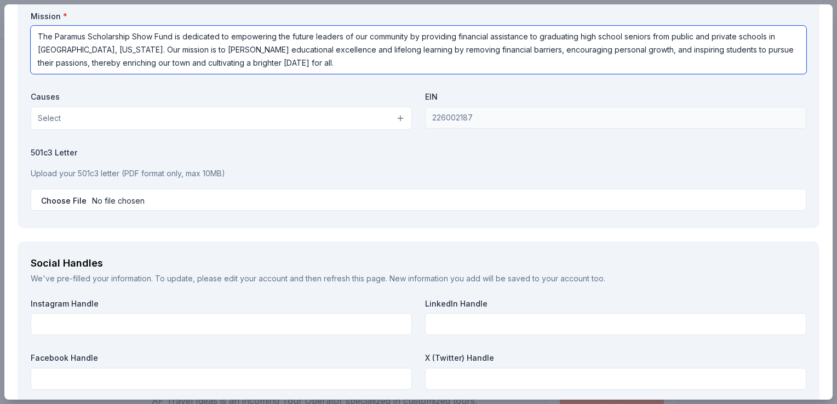
scroll to position [1314, 0]
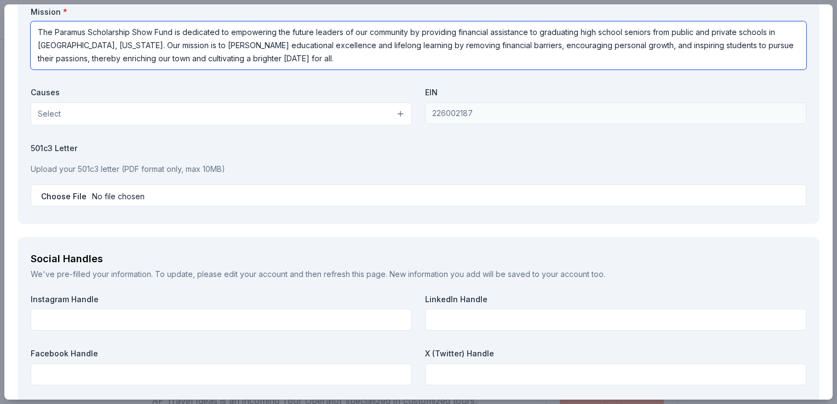
type textarea "The Paramus Scholarship Show Fund is dedicated to empowering the future leaders…"
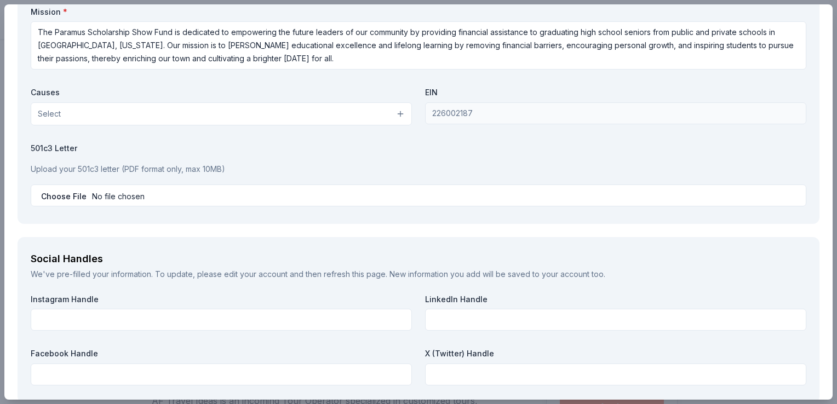
click at [93, 125] on button "Select" at bounding box center [221, 113] width 381 height 23
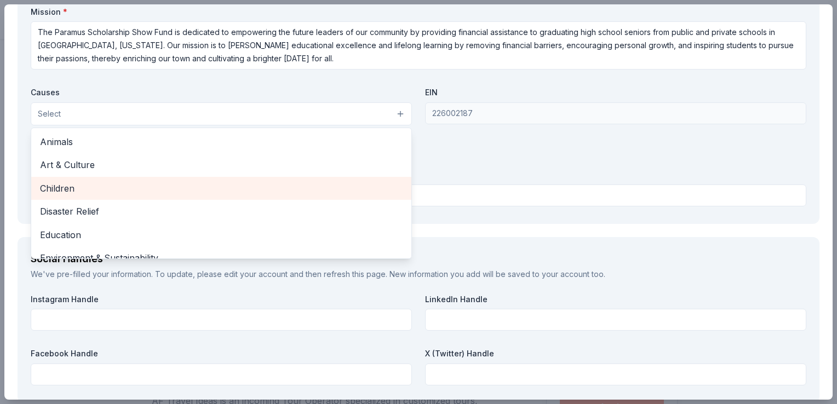
click at [82, 196] on span "Children" at bounding box center [221, 188] width 363 height 14
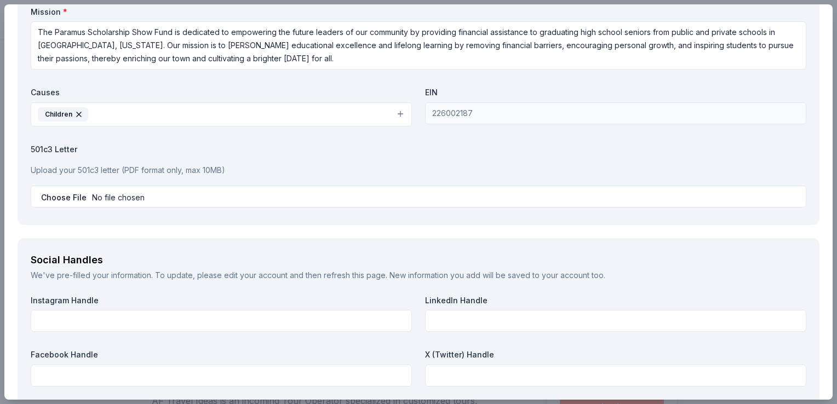
click at [122, 119] on button "Children" at bounding box center [221, 114] width 381 height 24
click at [123, 120] on button "Children" at bounding box center [221, 114] width 381 height 24
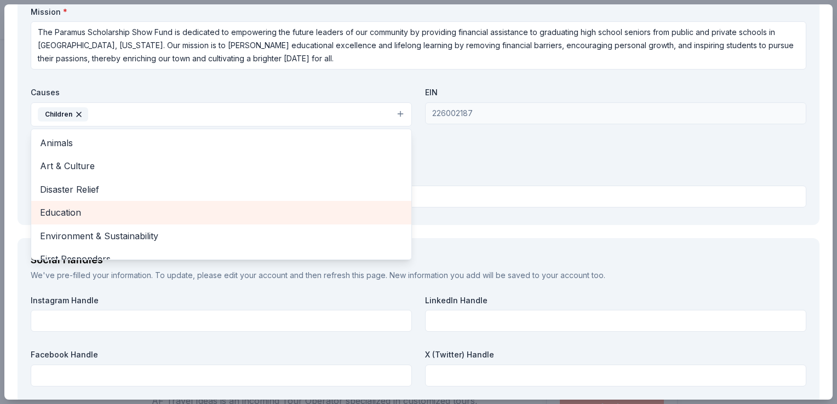
click at [70, 220] on span "Education" at bounding box center [221, 212] width 363 height 14
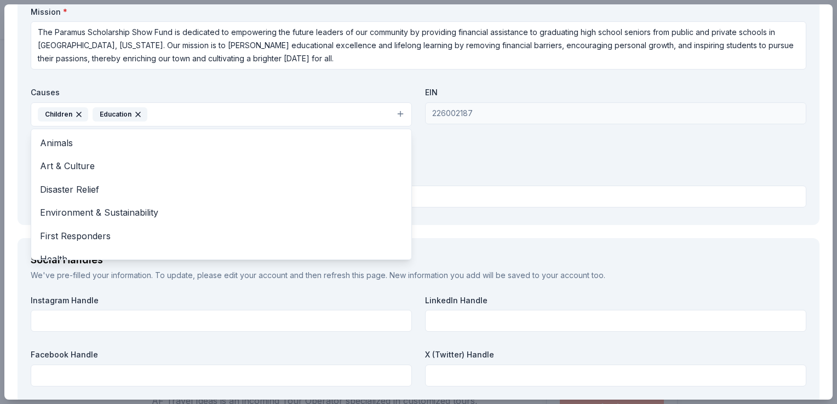
click at [458, 166] on div "Organization Name * Paramus Scholarship Show Fund Organization Website www.para…" at bounding box center [418, 82] width 775 height 260
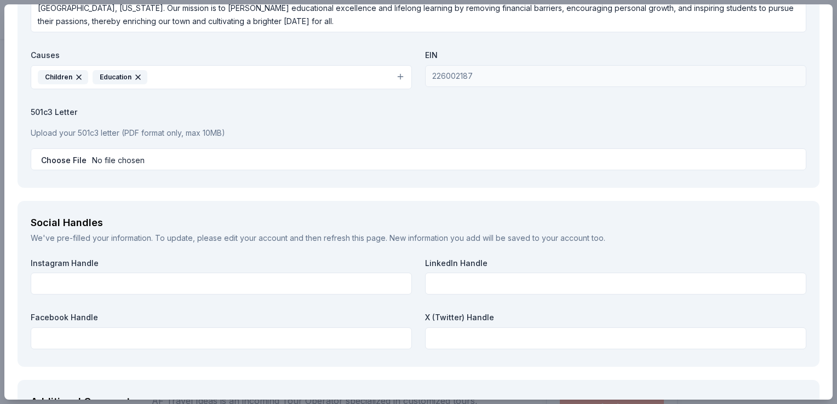
scroll to position [1369, 0]
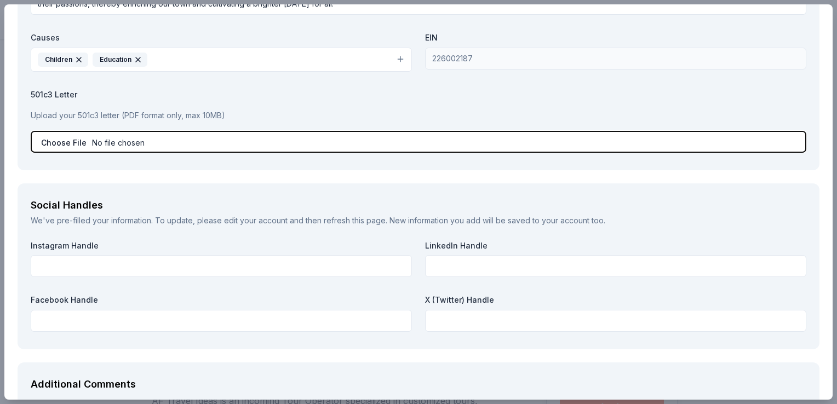
click at [117, 153] on input "file" at bounding box center [418, 142] width 775 height 22
type input "C:\fakepath\Scholarship Show N501.pdf"
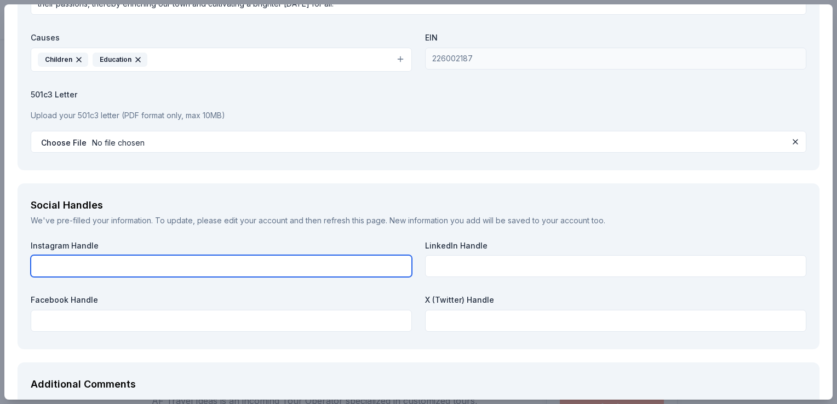
click at [81, 271] on input "text" at bounding box center [221, 266] width 381 height 22
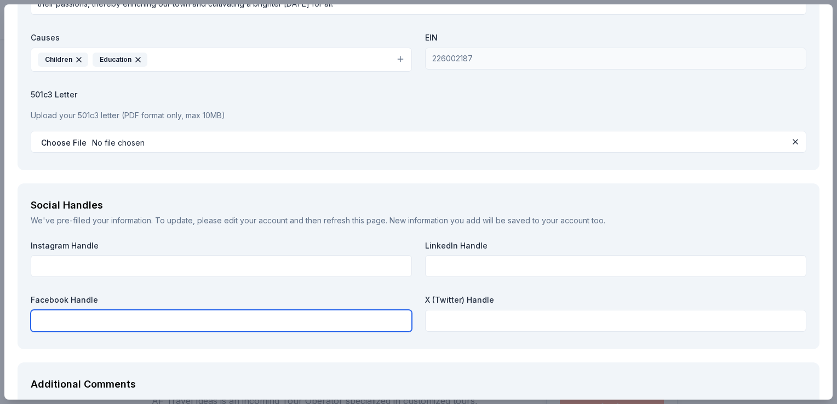
click at [109, 332] on input "text" at bounding box center [221, 321] width 381 height 22
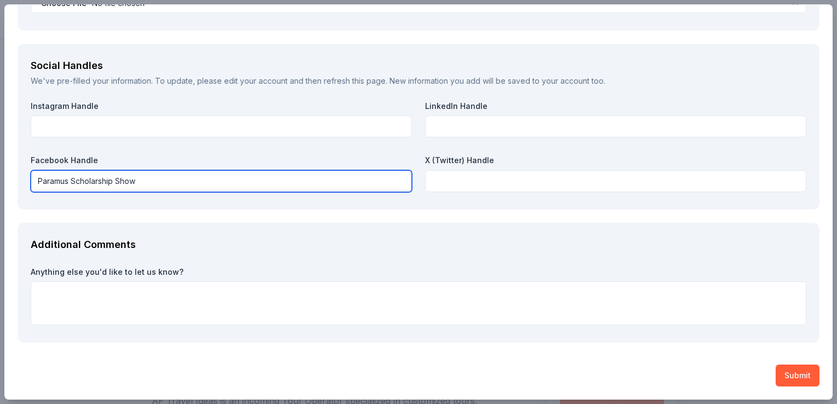
scroll to position [1521, 0]
type input "Paramus Scholarship Show"
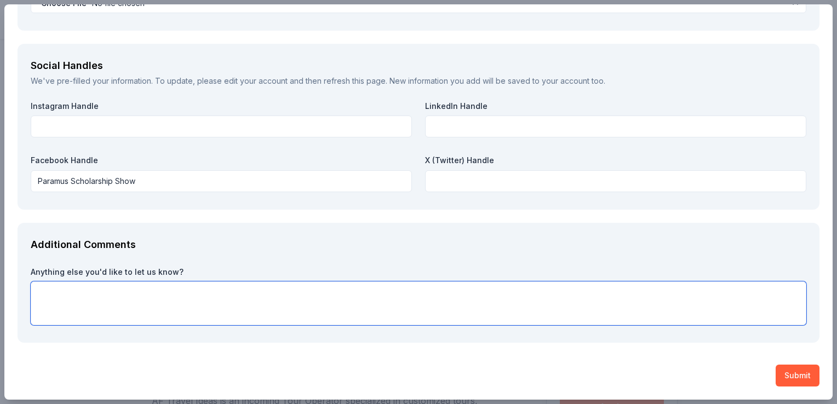
click at [105, 312] on textarea at bounding box center [418, 303] width 775 height 44
type textarea "Thank you for your consideration"
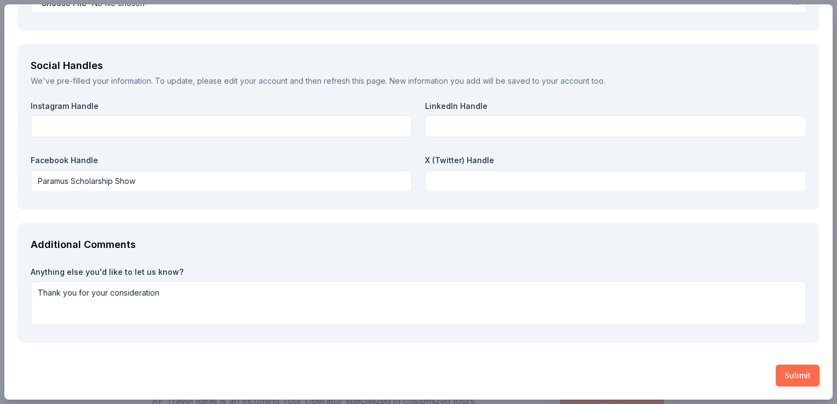
click at [795, 369] on button "Submit" at bounding box center [797, 376] width 44 height 22
